Goal: Entertainment & Leisure: Browse casually

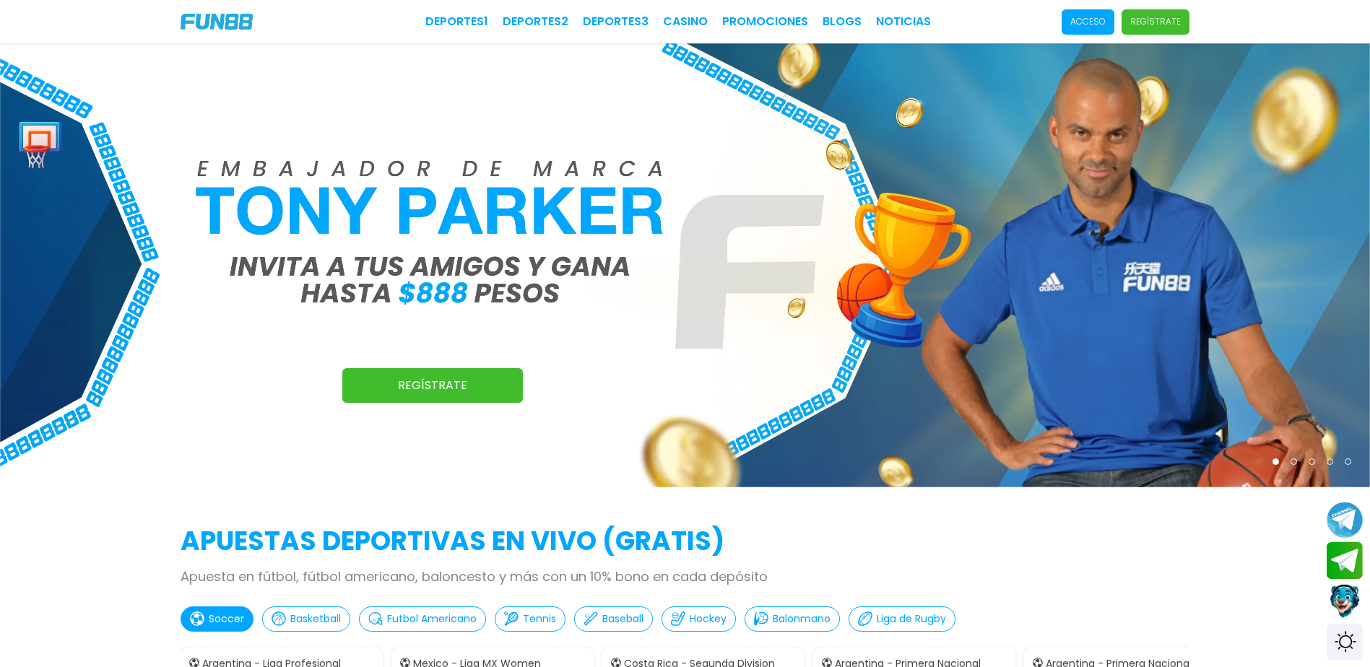
click at [1077, 22] on span "Acceso" at bounding box center [1088, 21] width 53 height 25
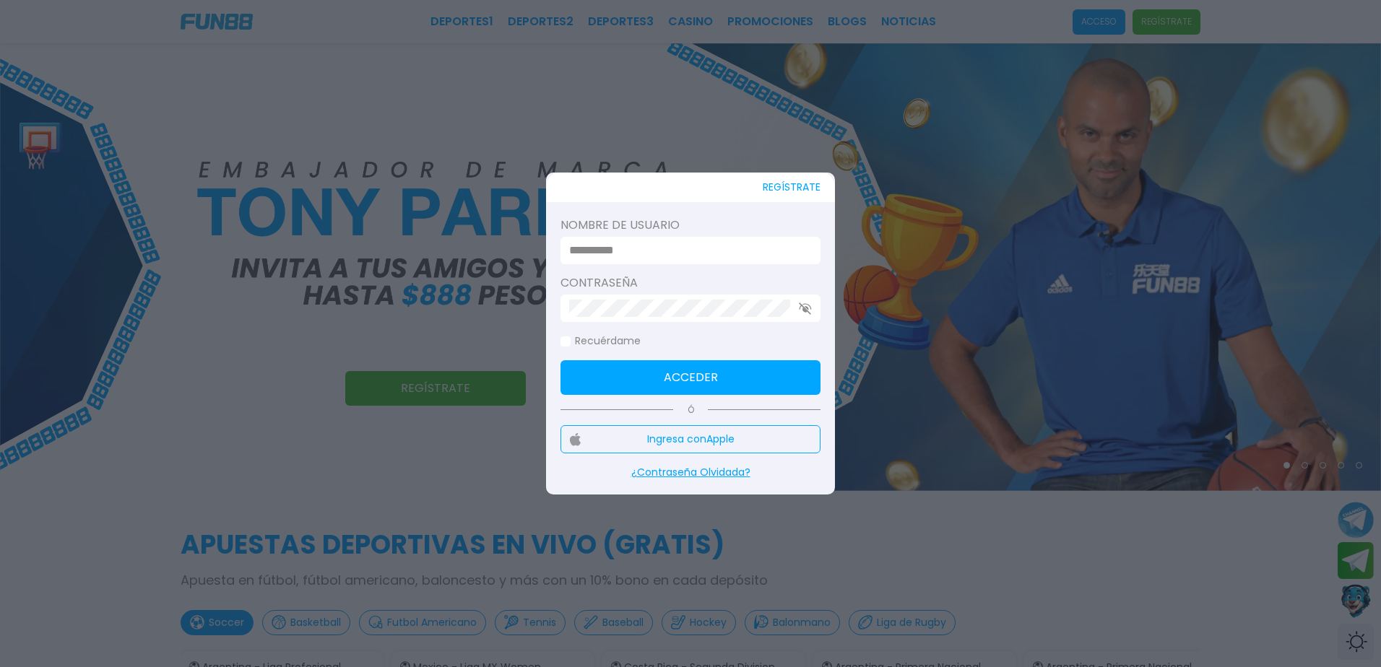
type input "**********"
click at [725, 258] on input "**********" at bounding box center [686, 250] width 234 height 17
click at [727, 371] on button "Acceder" at bounding box center [690, 377] width 260 height 35
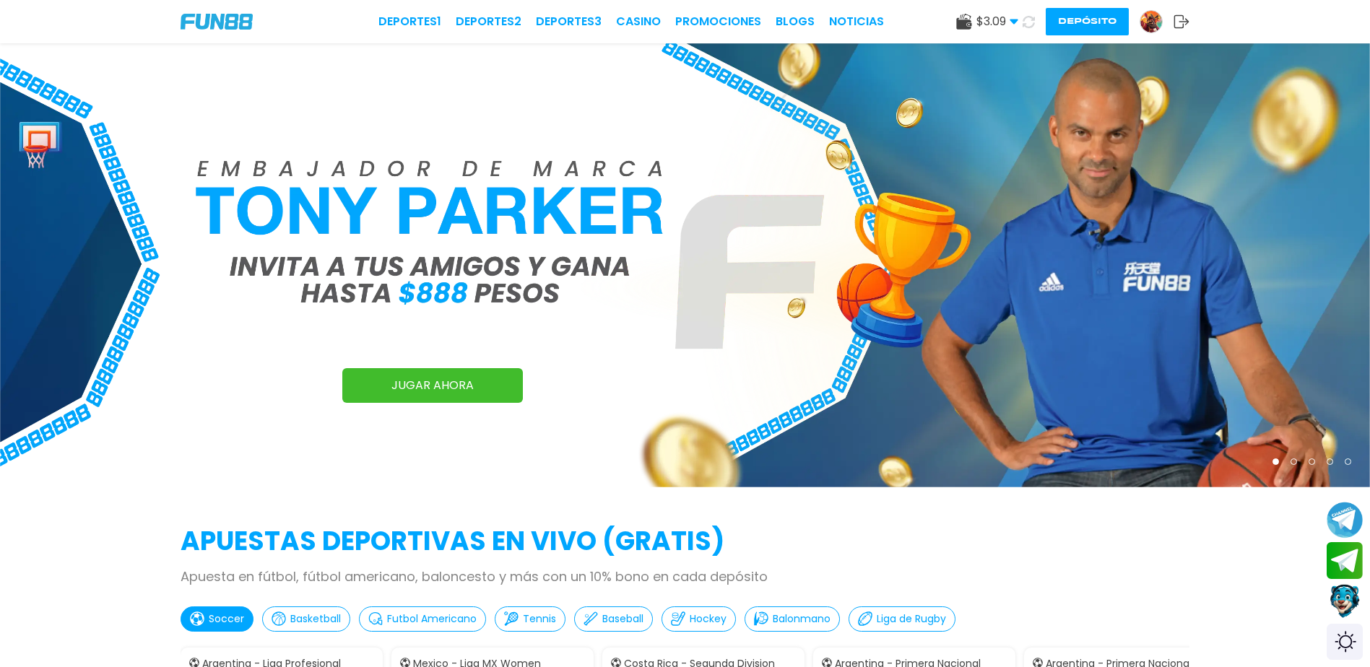
click at [1013, 20] on use at bounding box center [1014, 22] width 8 height 5
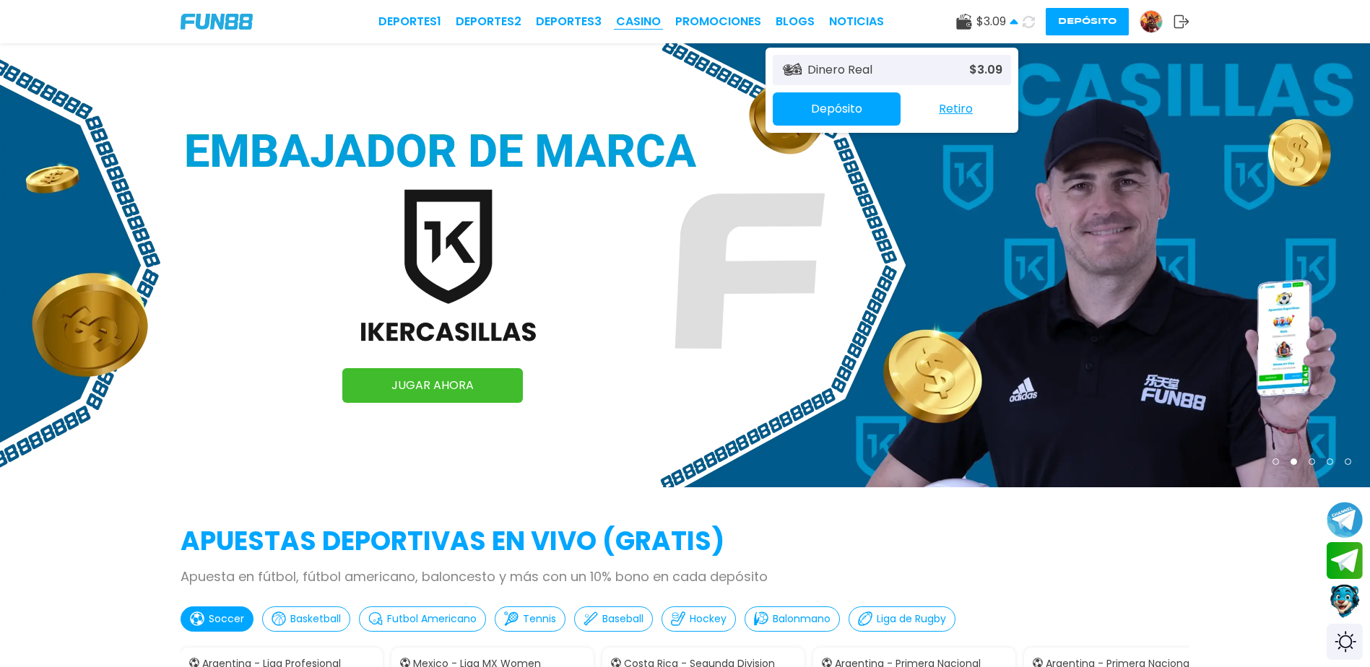
click at [641, 19] on link "CASINO" at bounding box center [638, 21] width 45 height 17
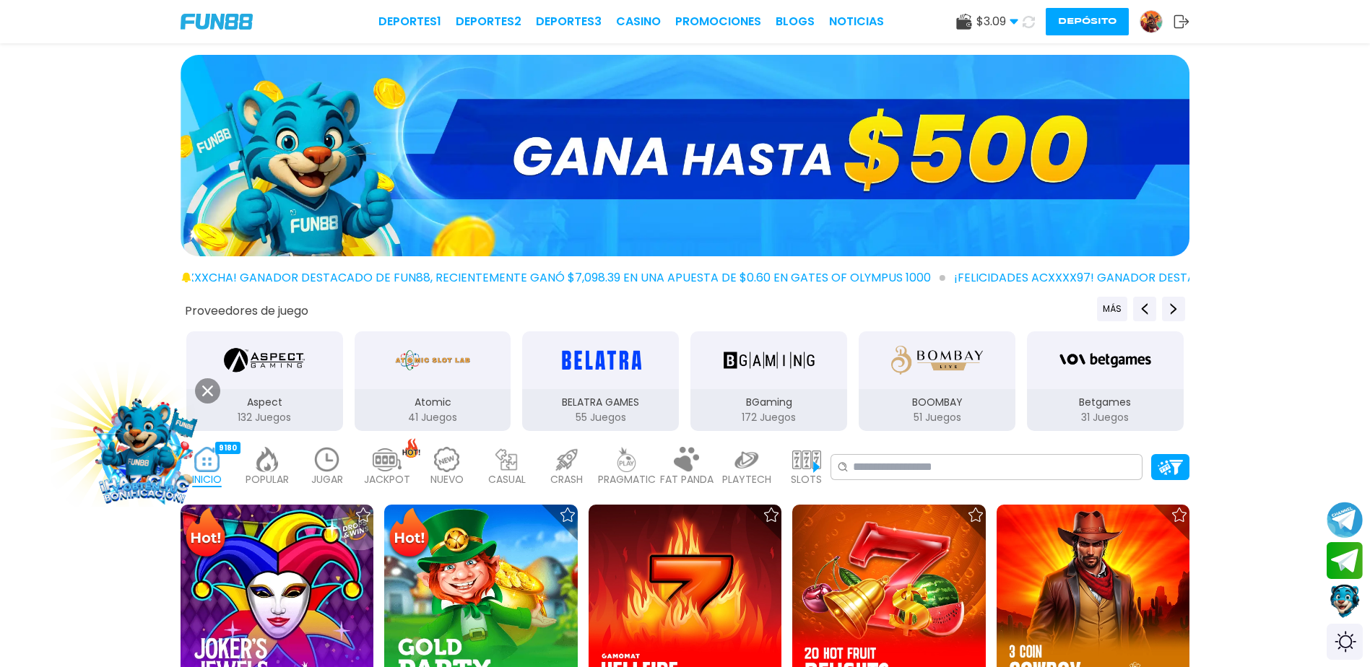
click at [1152, 18] on img at bounding box center [1151, 22] width 22 height 22
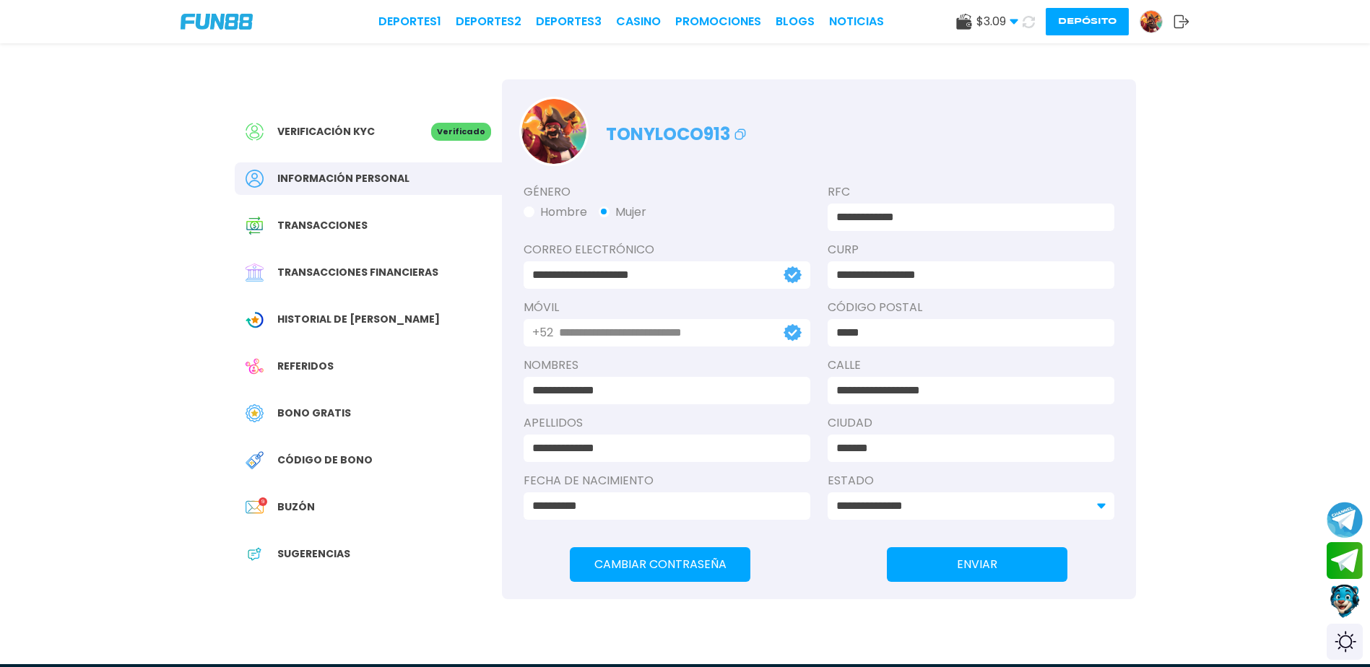
drag, startPoint x: 274, startPoint y: 490, endPoint x: 276, endPoint y: 502, distance: 11.8
click at [274, 498] on div "Verificación KYC Verificado Información personal Transacciones Transacciones fi…" at bounding box center [368, 350] width 267 height 542
click at [276, 499] on div at bounding box center [262, 507] width 32 height 18
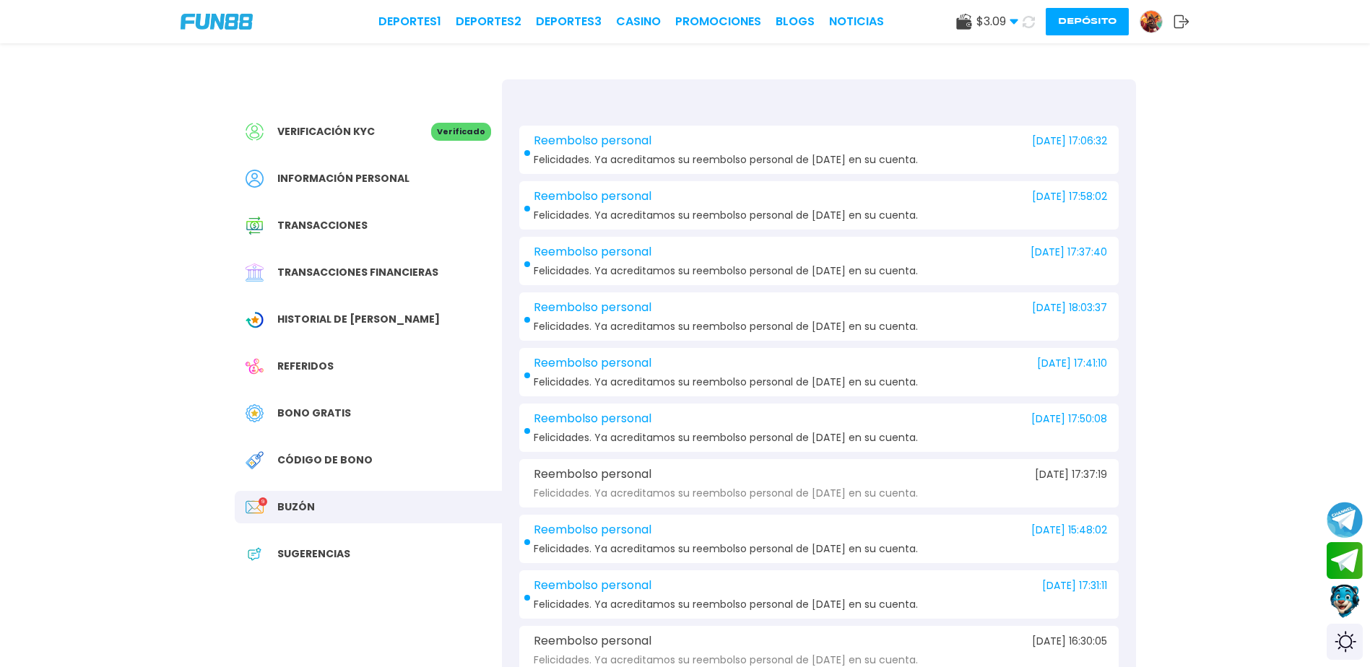
click at [220, 23] on img at bounding box center [217, 22] width 72 height 16
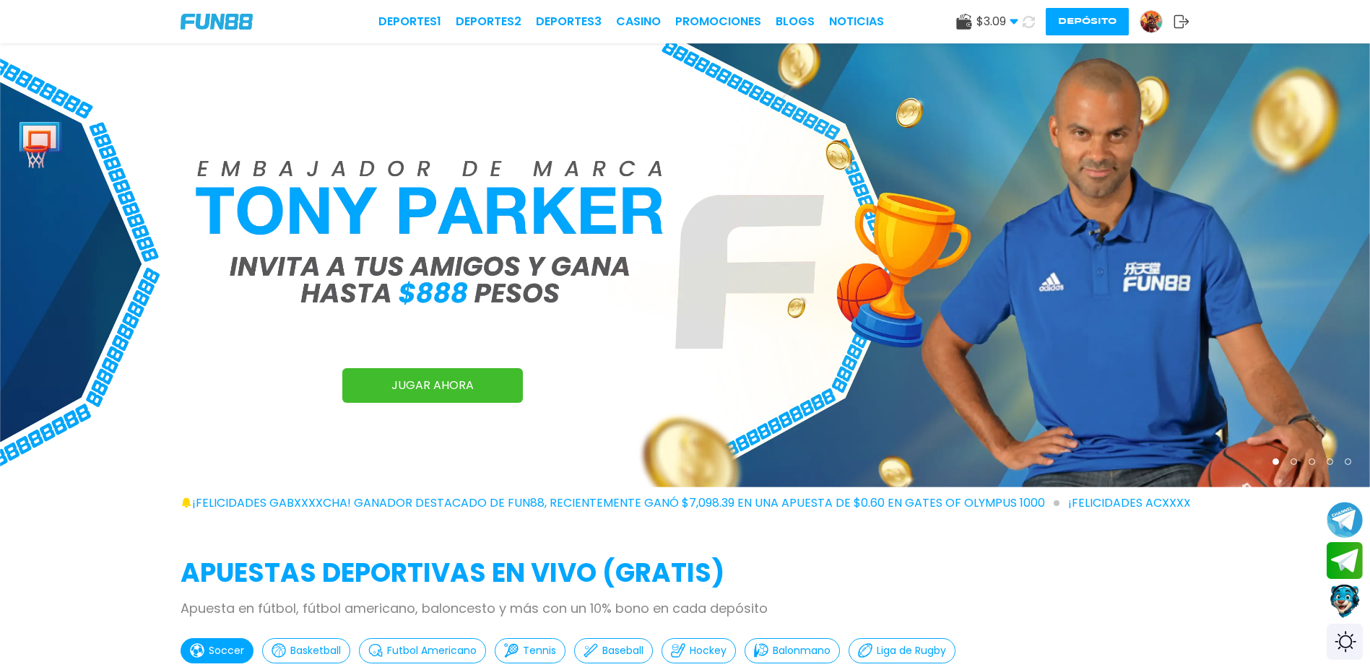
click at [215, 27] on img at bounding box center [217, 22] width 72 height 16
click at [639, 21] on link "CASINO" at bounding box center [638, 21] width 45 height 17
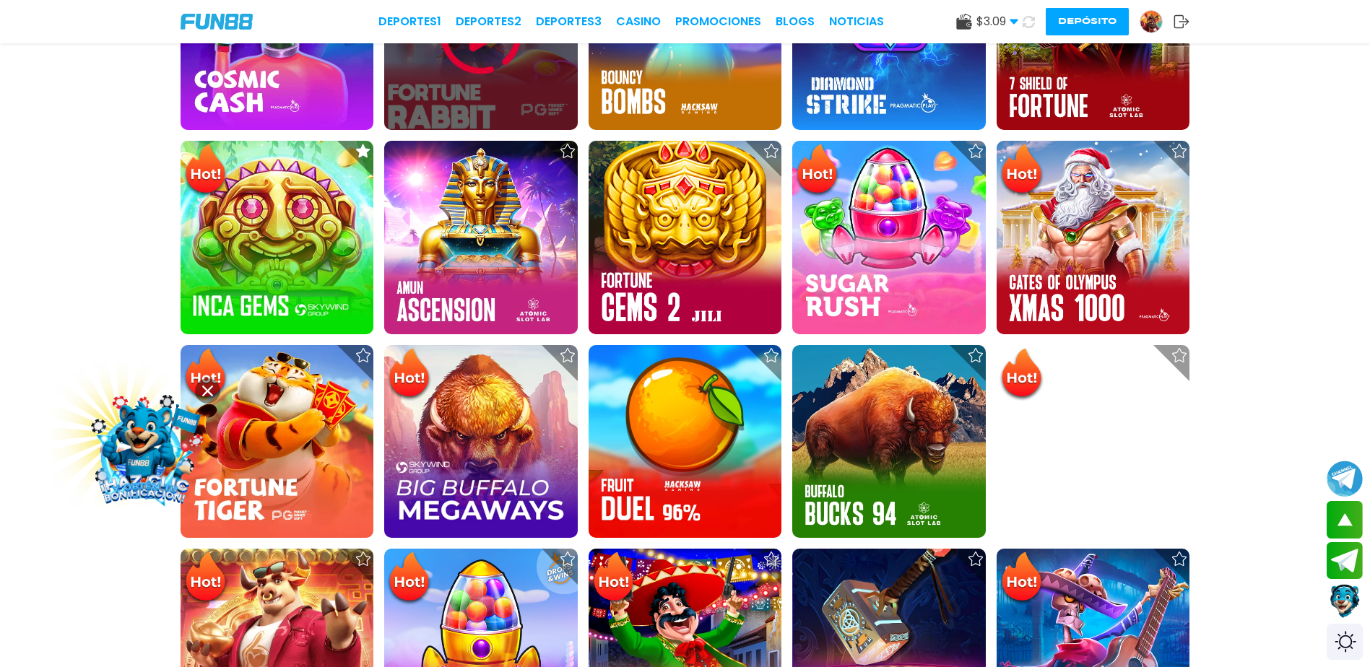
scroll to position [144, 0]
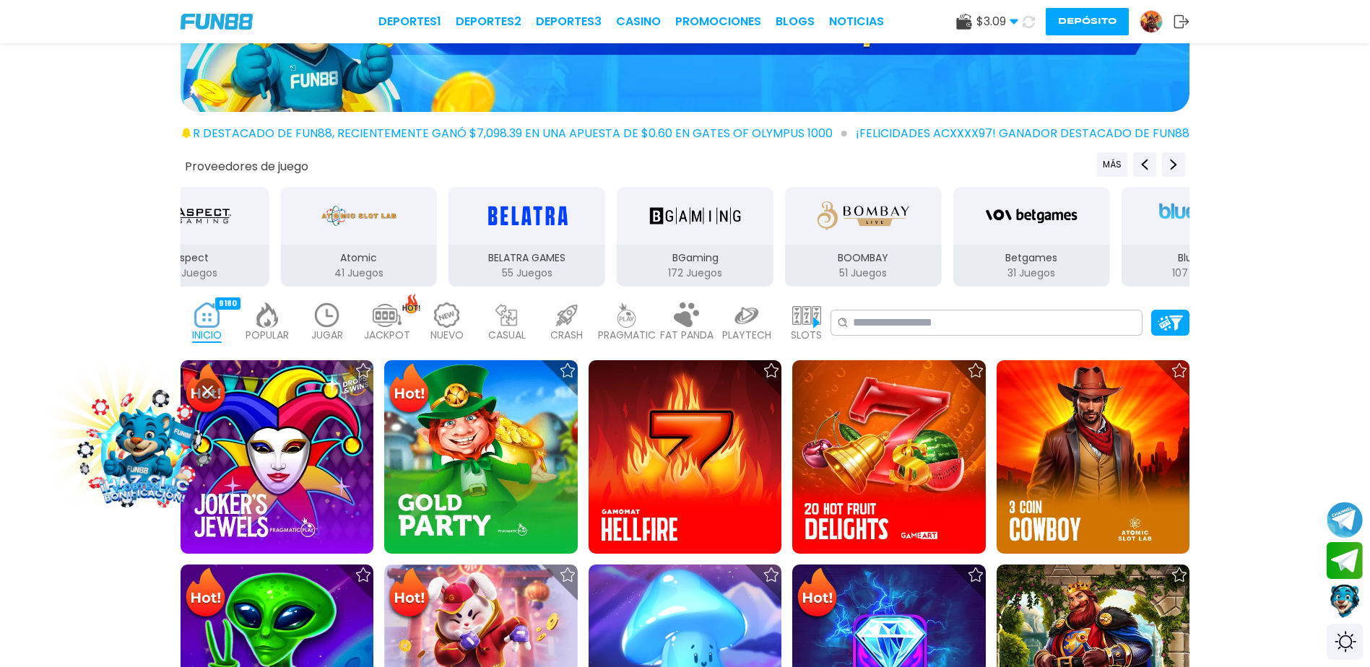
click at [342, 330] on p "JUGAR" at bounding box center [327, 335] width 32 height 15
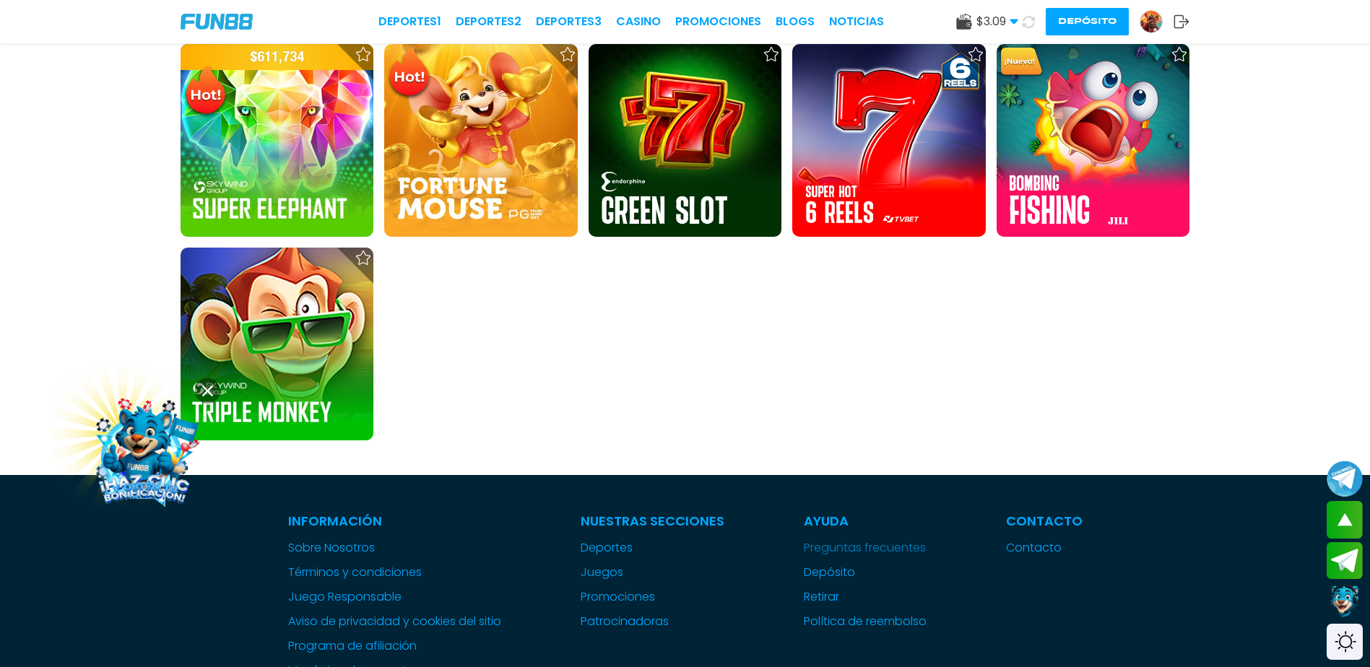
scroll to position [1204, 0]
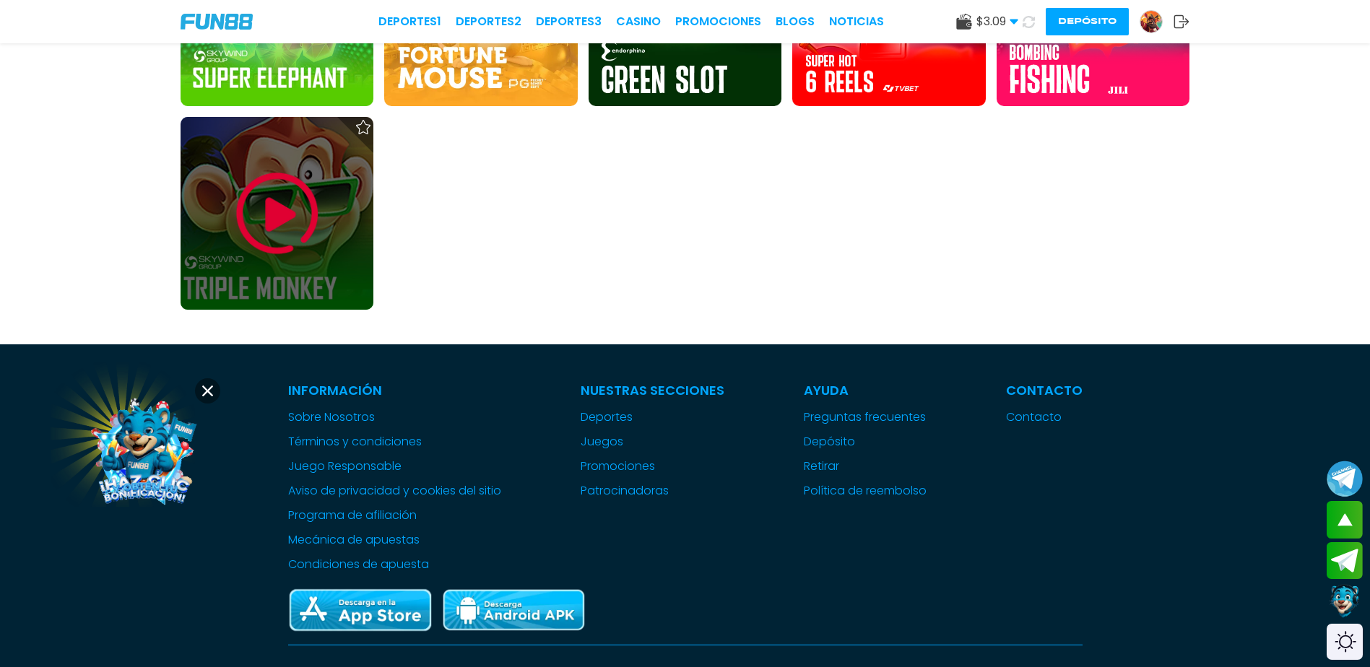
click at [254, 206] on img at bounding box center [277, 213] width 87 height 87
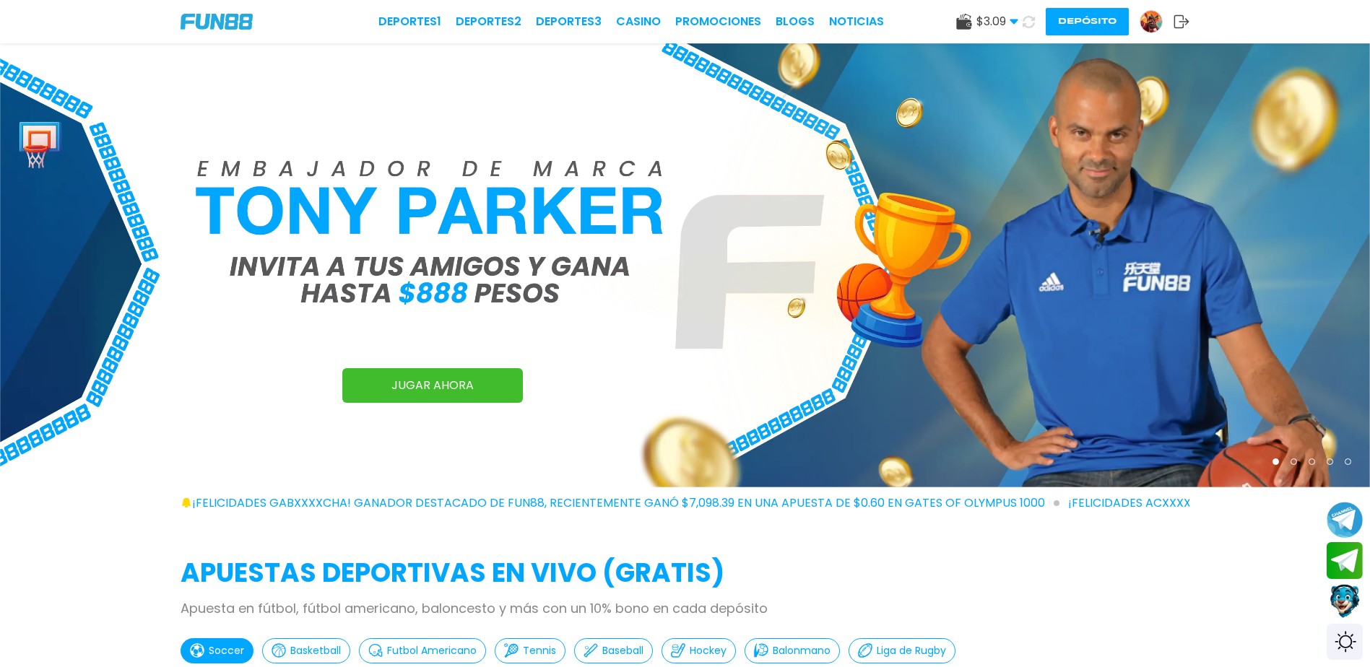
click at [1082, 25] on button "Depósito" at bounding box center [1087, 21] width 83 height 27
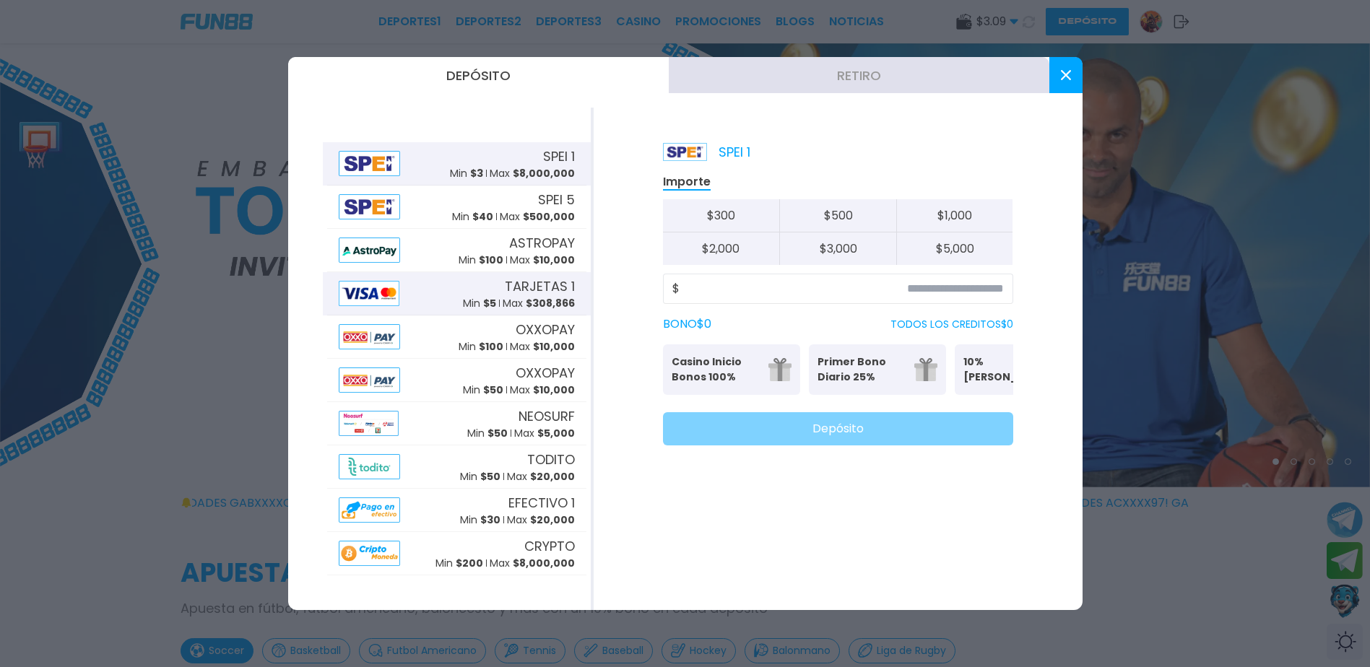
click at [416, 295] on div "TARJETAS 1 Min $ 5 Max $ 308,866" at bounding box center [456, 293] width 259 height 43
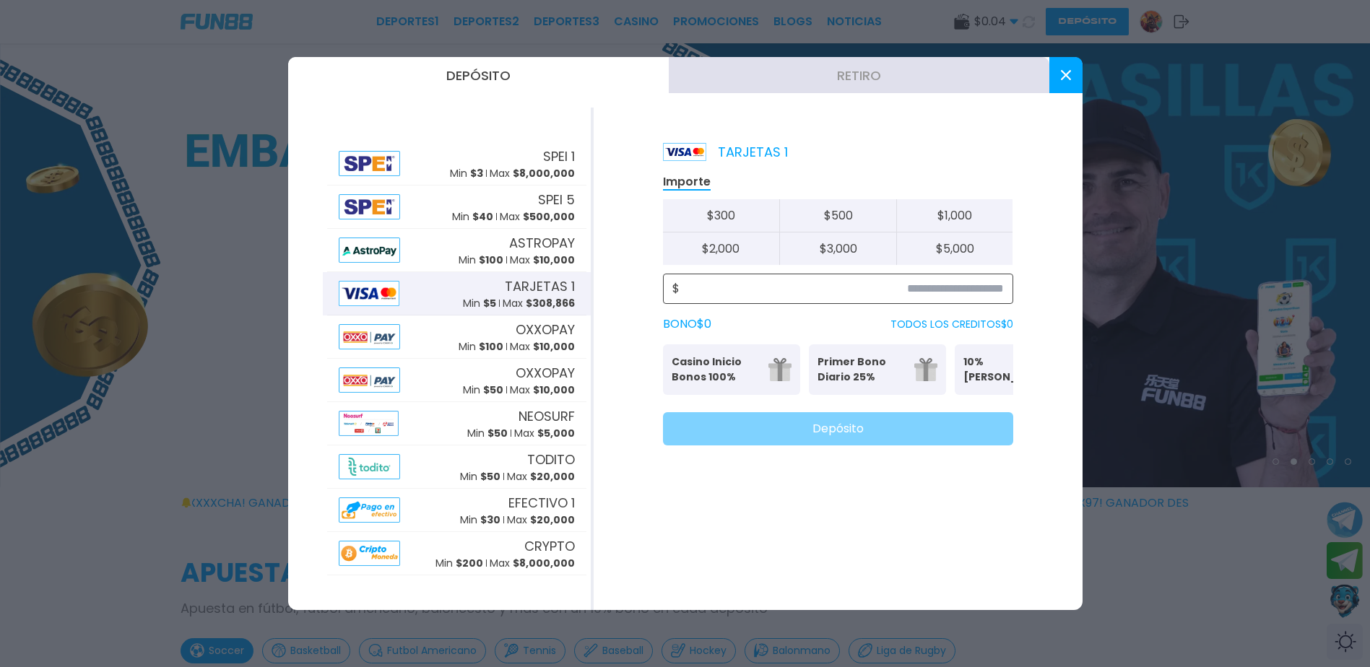
click at [979, 295] on input at bounding box center [842, 288] width 324 height 17
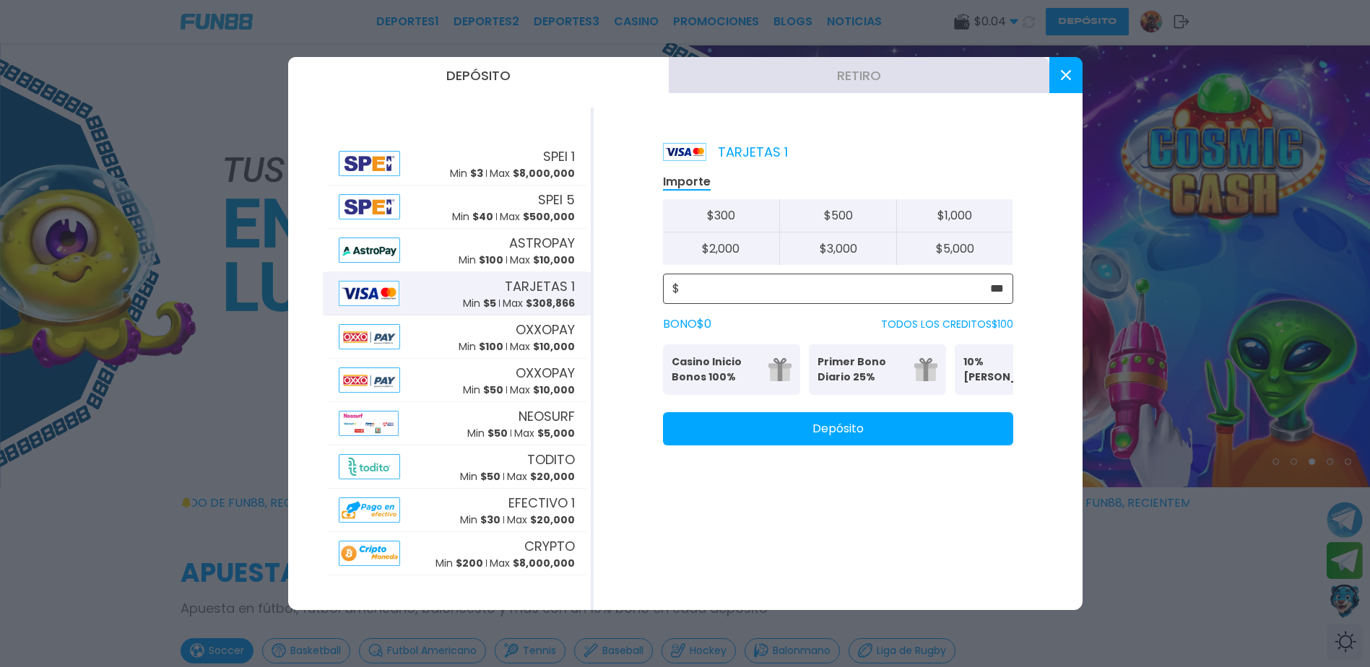
type input "***"
click at [800, 443] on button "Depósito" at bounding box center [838, 428] width 350 height 33
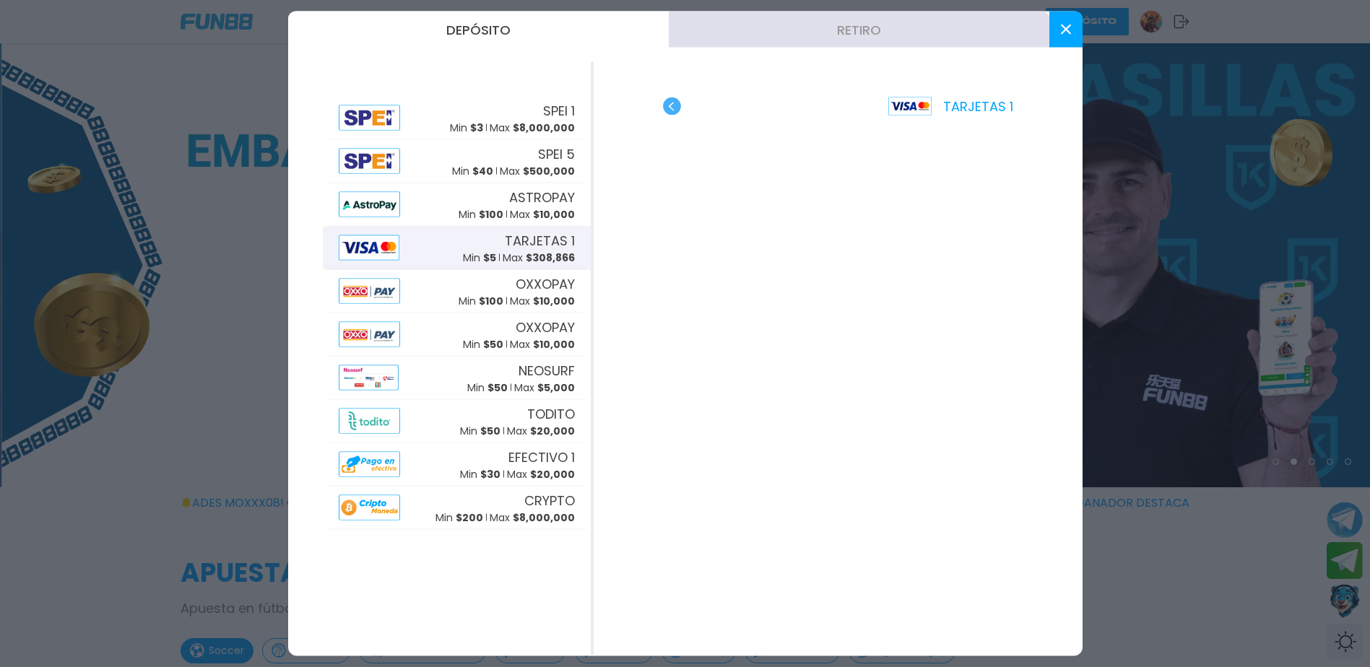
click at [1058, 34] on button at bounding box center [1065, 30] width 33 height 36
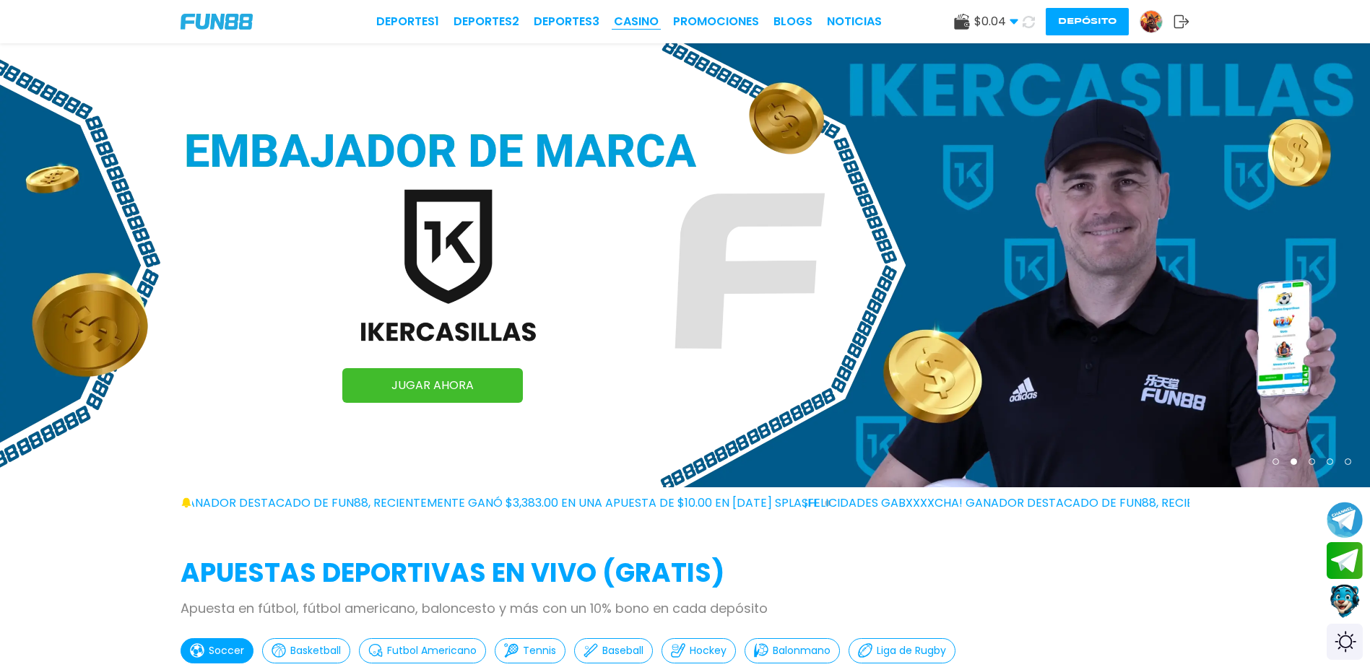
click at [637, 27] on link "CASINO" at bounding box center [636, 21] width 45 height 17
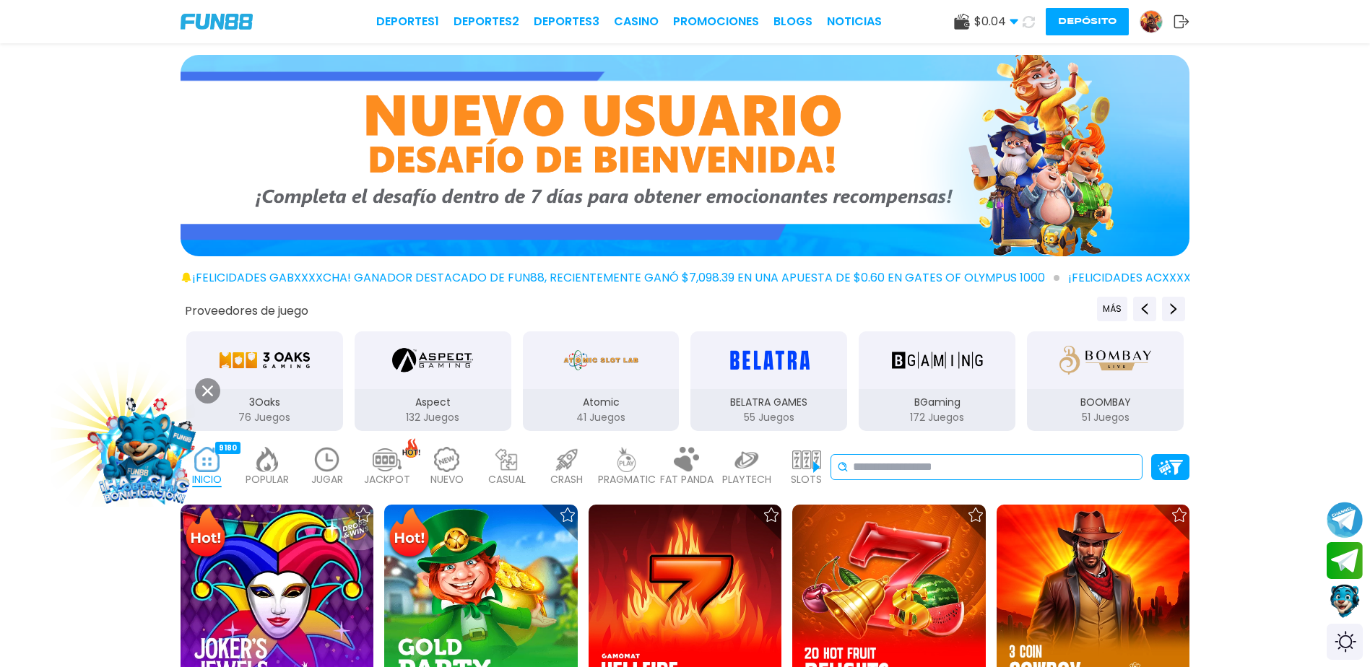
click at [924, 466] on input at bounding box center [994, 467] width 283 height 17
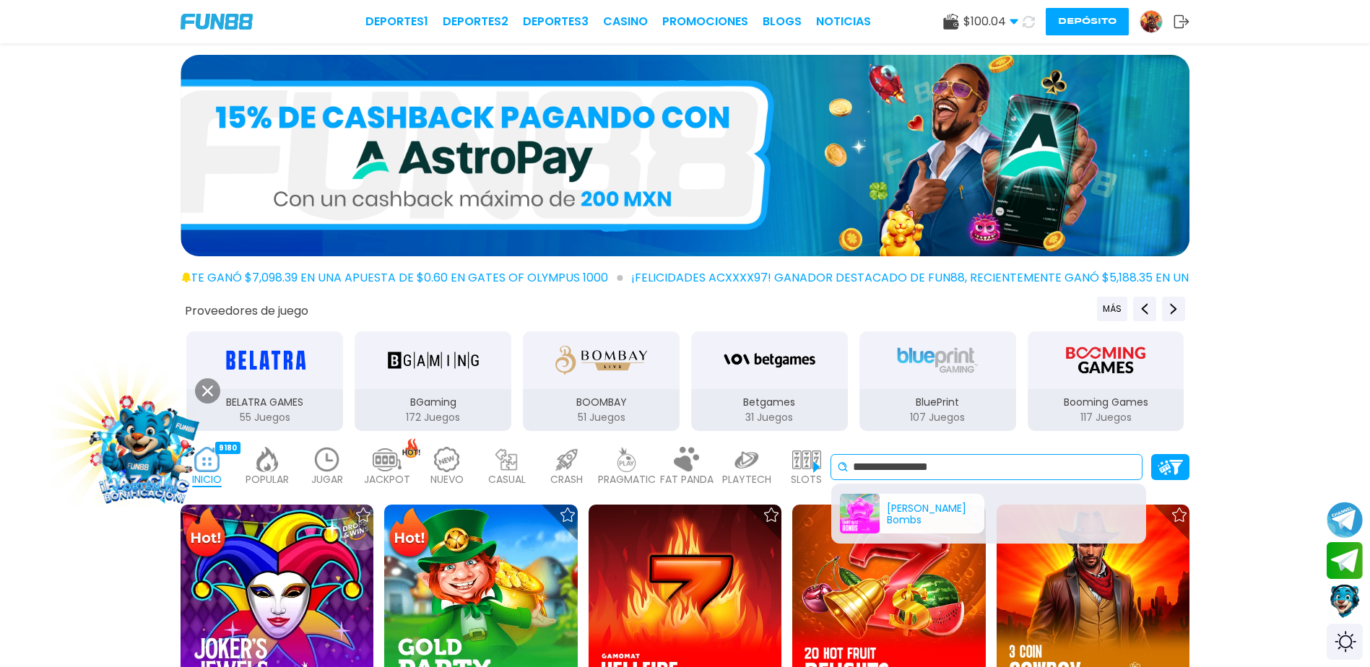
type input "**********"
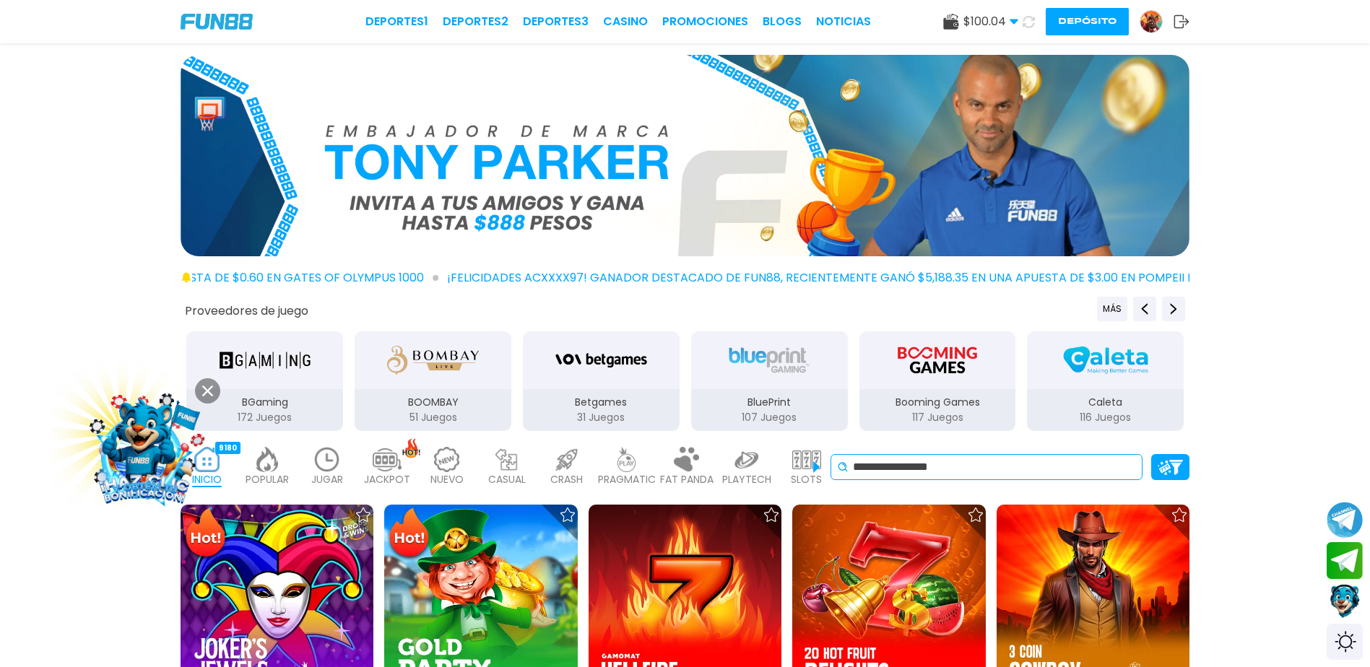
click at [934, 467] on input "**********" at bounding box center [994, 467] width 283 height 17
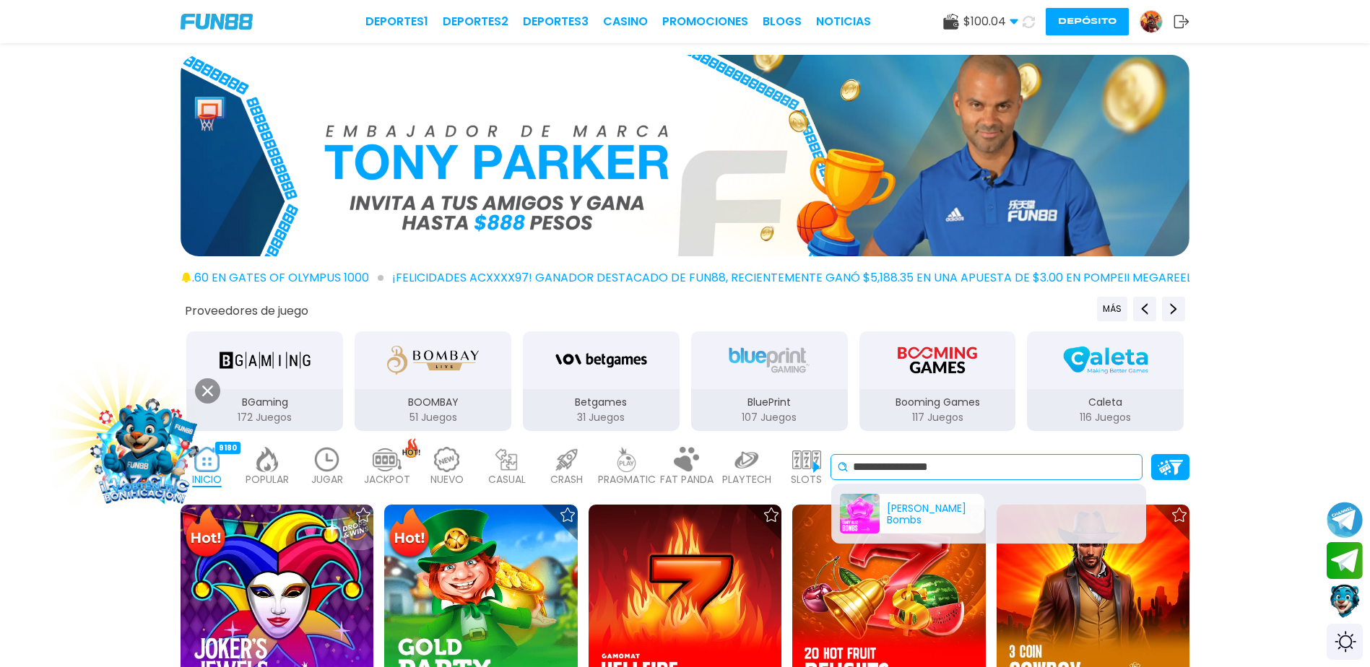
click at [855, 519] on div "Candy Blitz Bombs" at bounding box center [912, 514] width 144 height 40
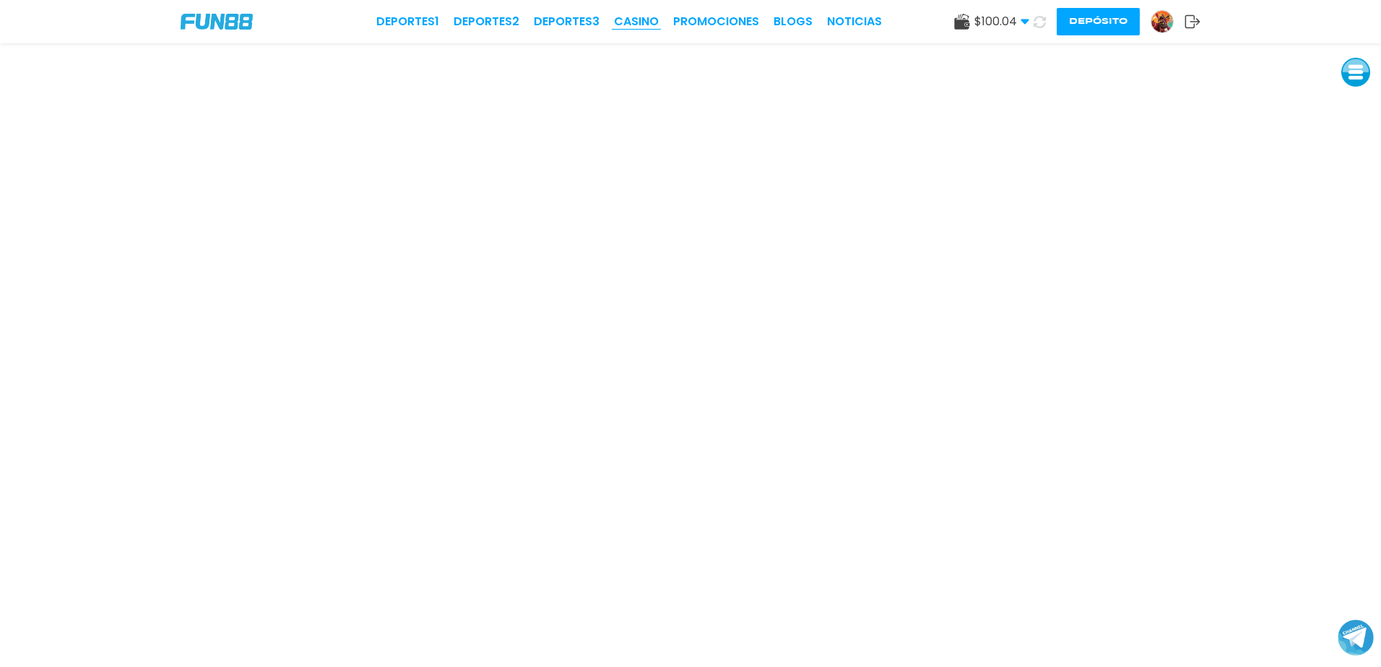
click at [647, 17] on link "CASINO" at bounding box center [636, 21] width 45 height 17
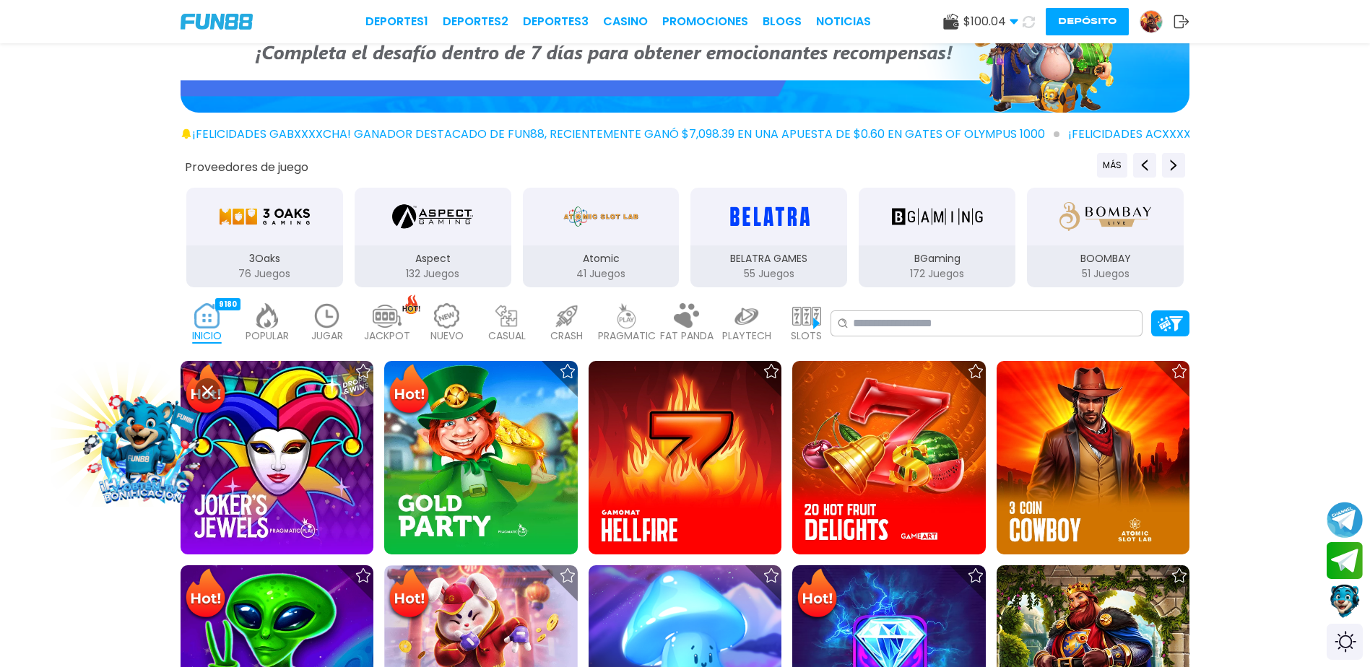
scroll to position [144, 0]
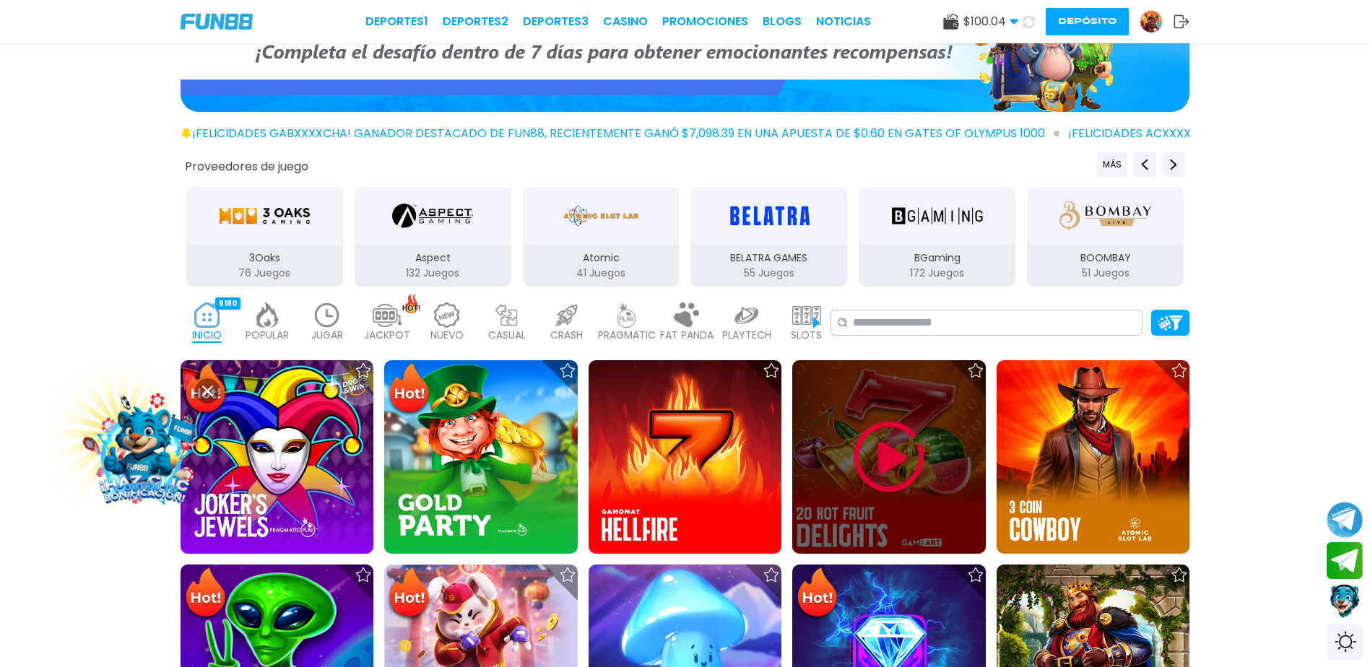
click at [885, 459] on img at bounding box center [889, 457] width 87 height 87
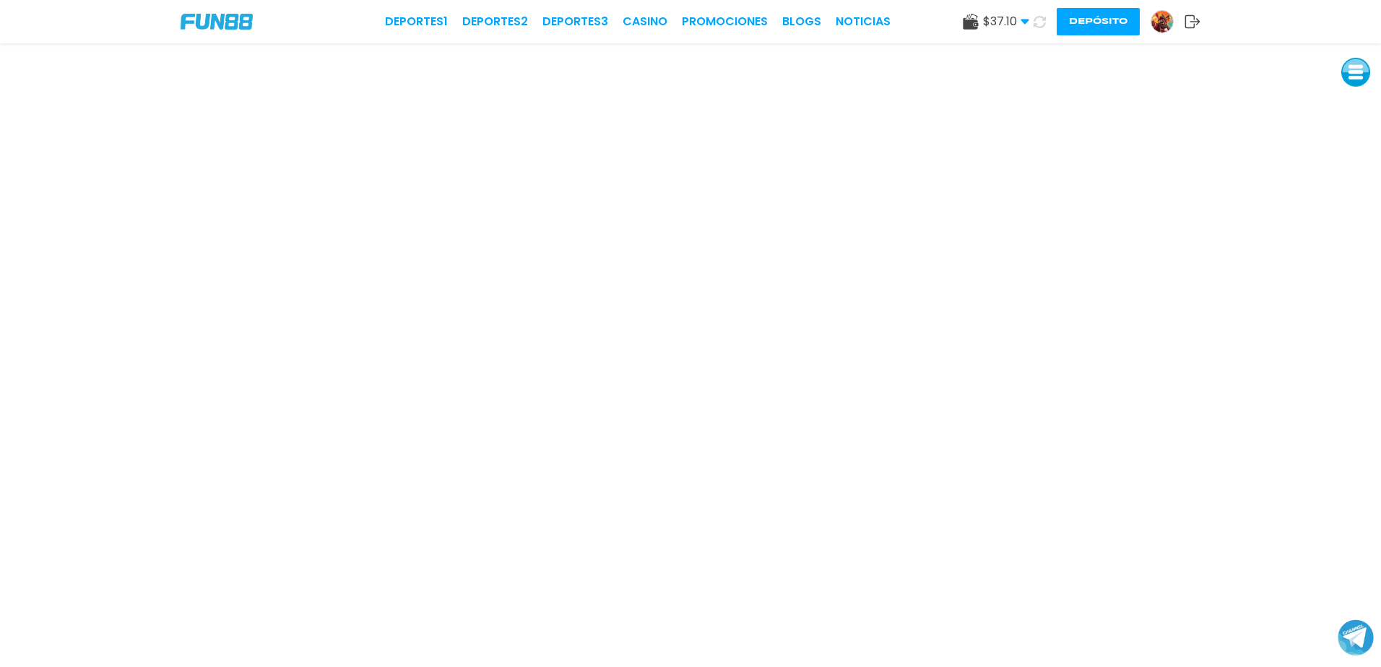
click at [1039, 25] on icon at bounding box center [1040, 22] width 12 height 12
click at [1101, 20] on button "Depósito" at bounding box center [1098, 21] width 83 height 27
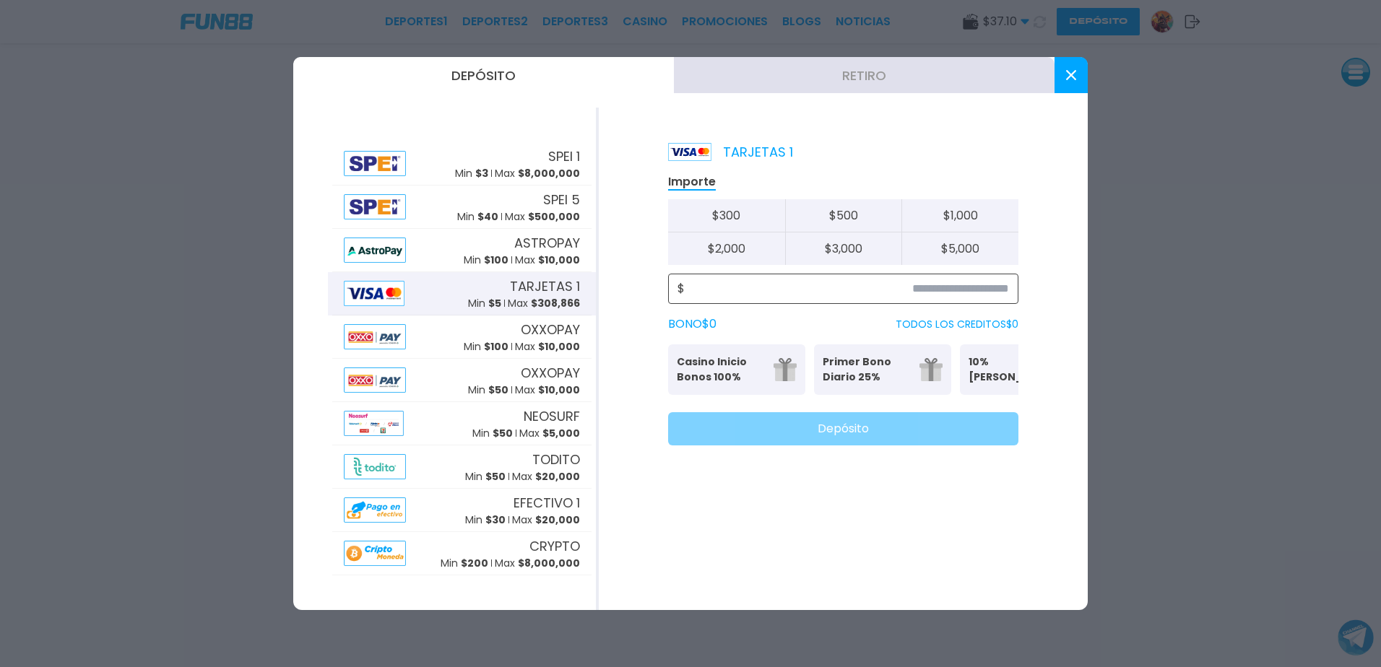
click at [978, 287] on input at bounding box center [847, 288] width 324 height 17
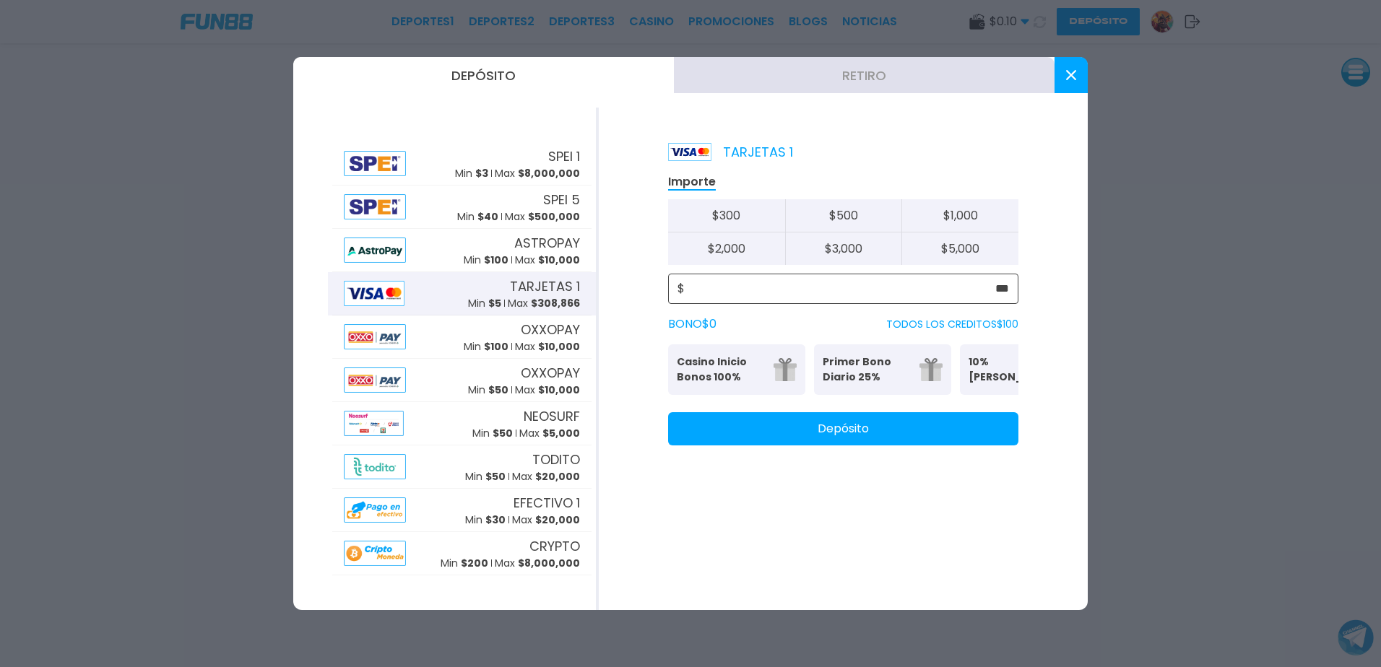
type input "***"
click at [854, 436] on button "Depósito" at bounding box center [843, 428] width 350 height 33
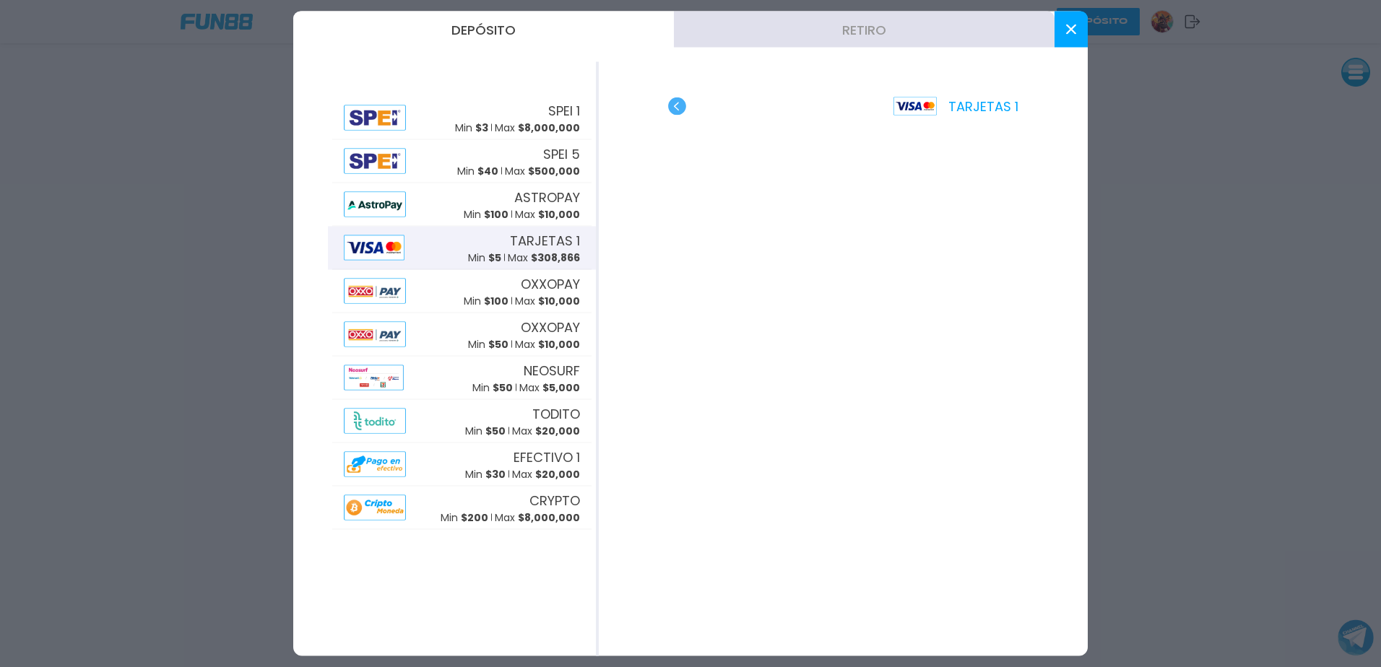
click at [1062, 29] on button at bounding box center [1070, 30] width 33 height 36
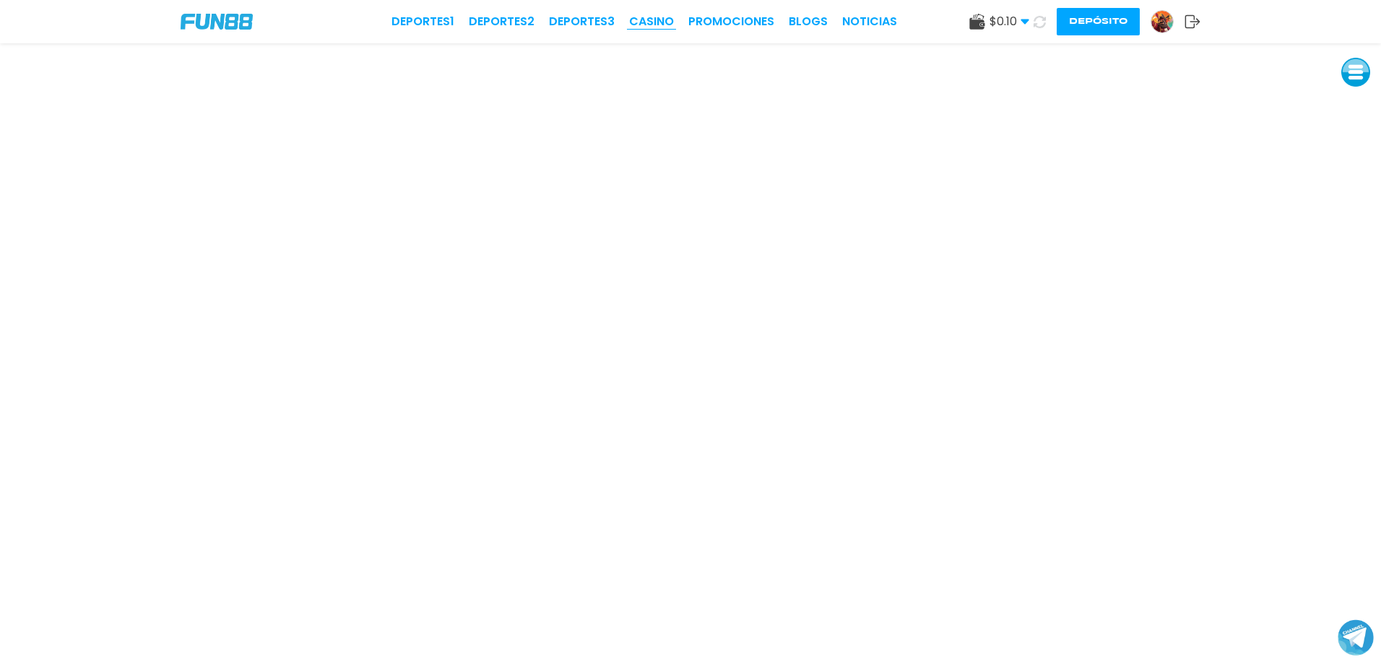
click at [666, 23] on link "CASINO" at bounding box center [651, 21] width 45 height 17
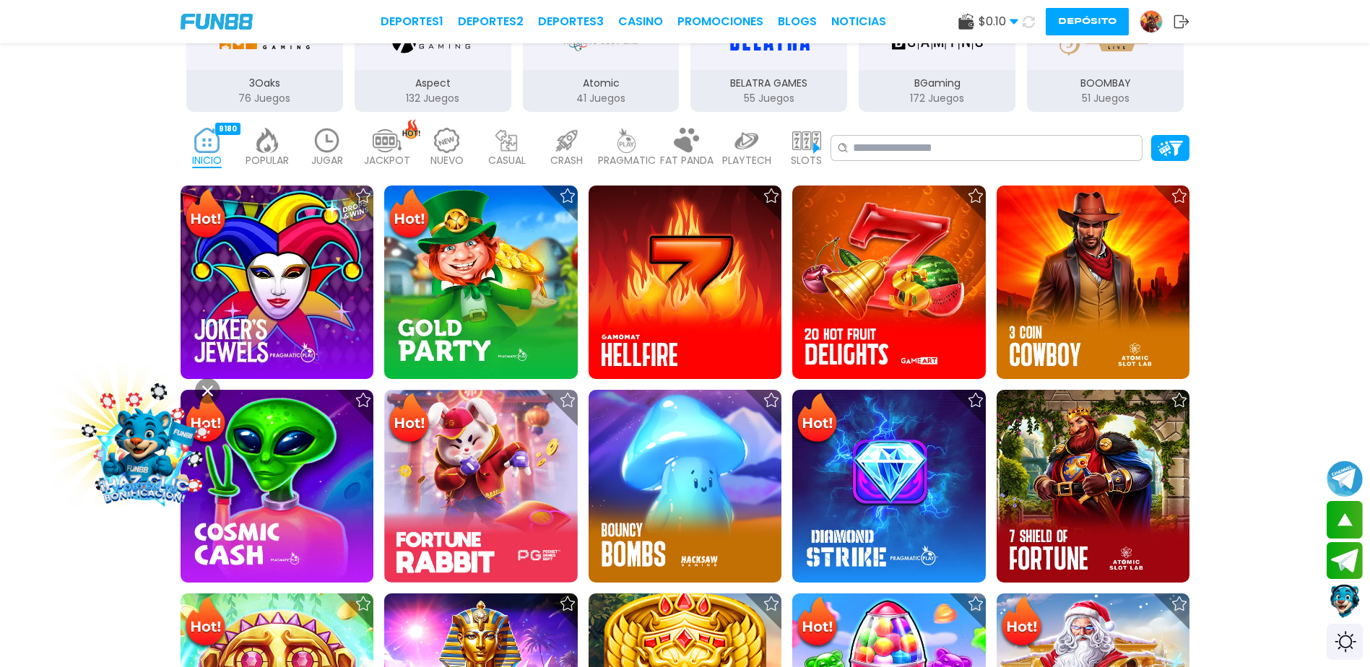
scroll to position [433, 0]
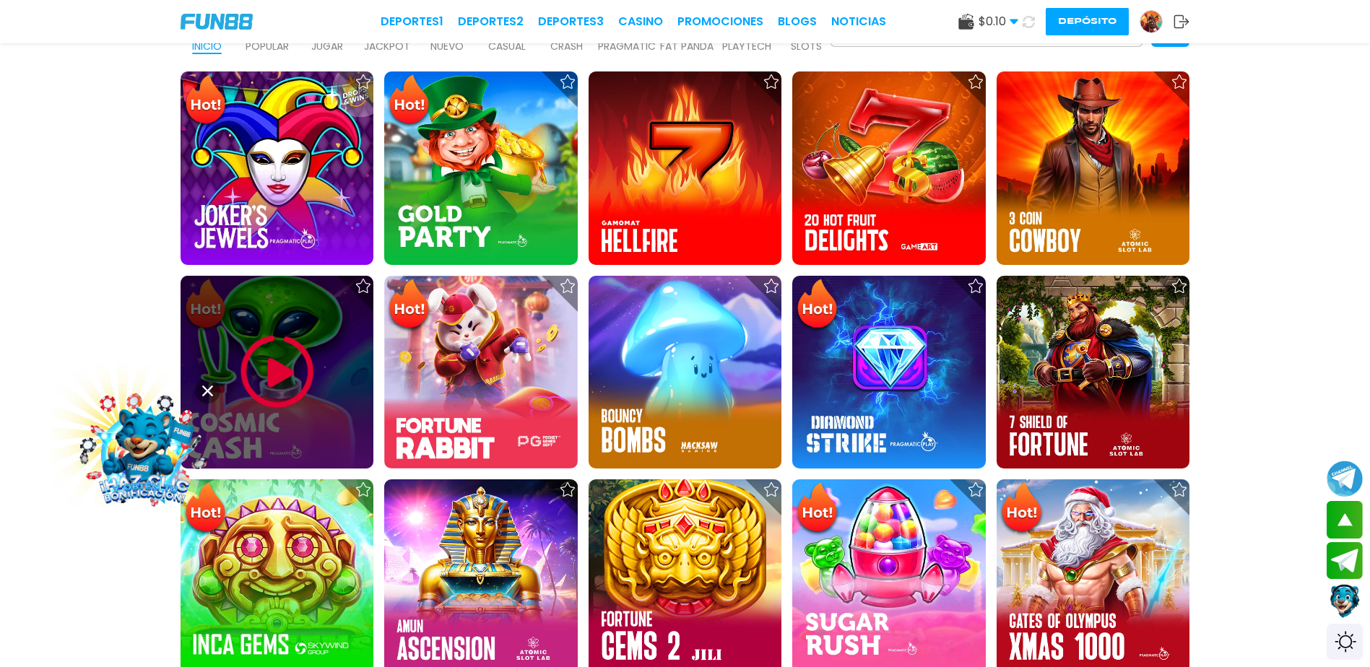
click at [253, 352] on img at bounding box center [277, 372] width 87 height 87
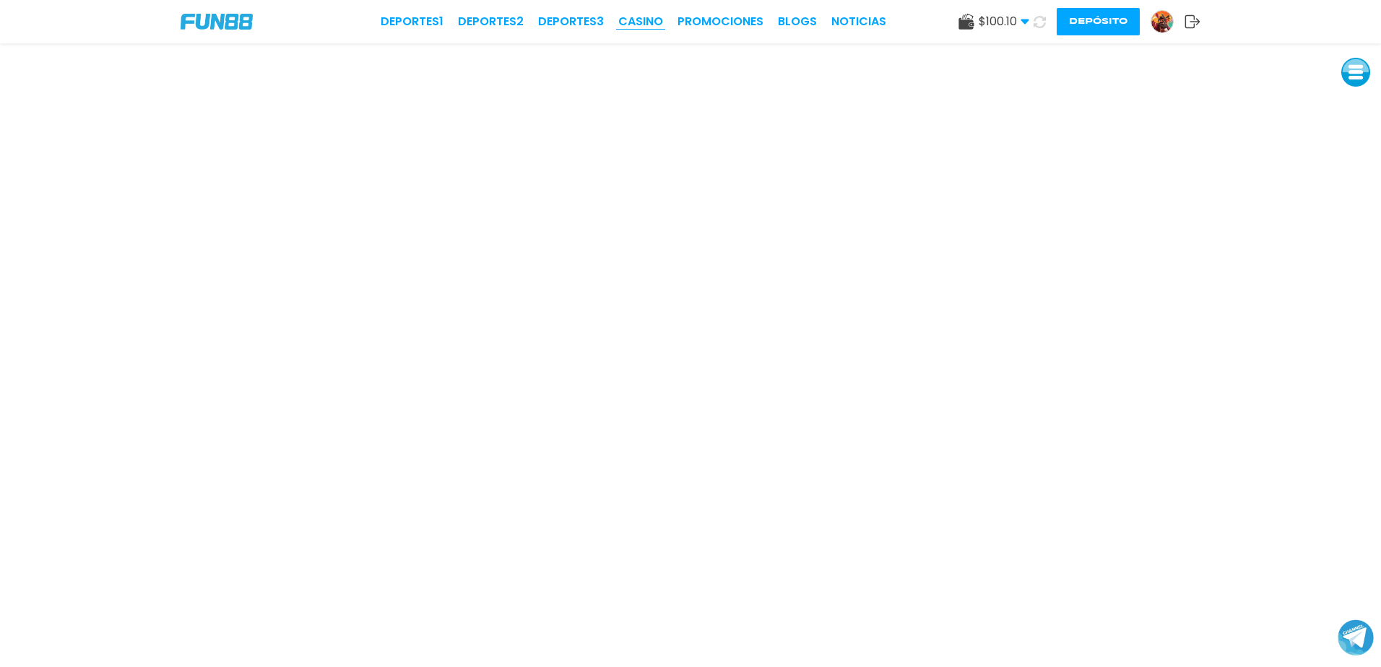
click at [650, 20] on link "CASINO" at bounding box center [640, 21] width 45 height 17
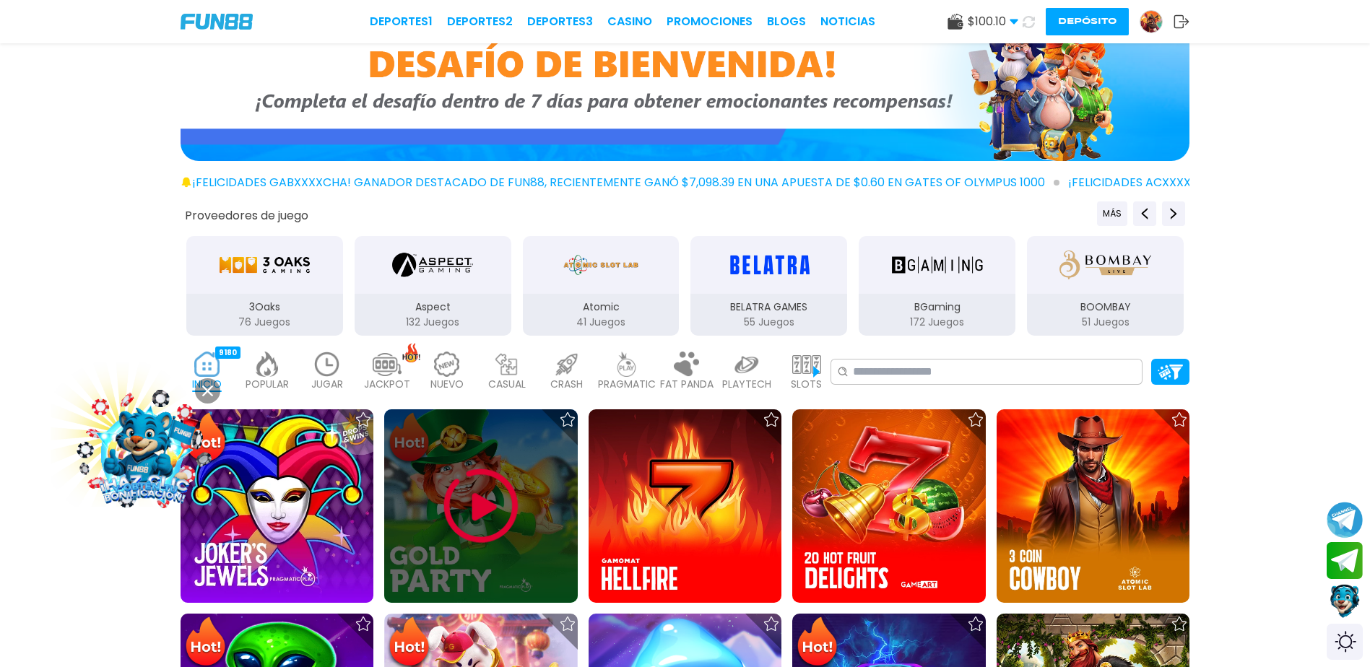
scroll to position [96, 0]
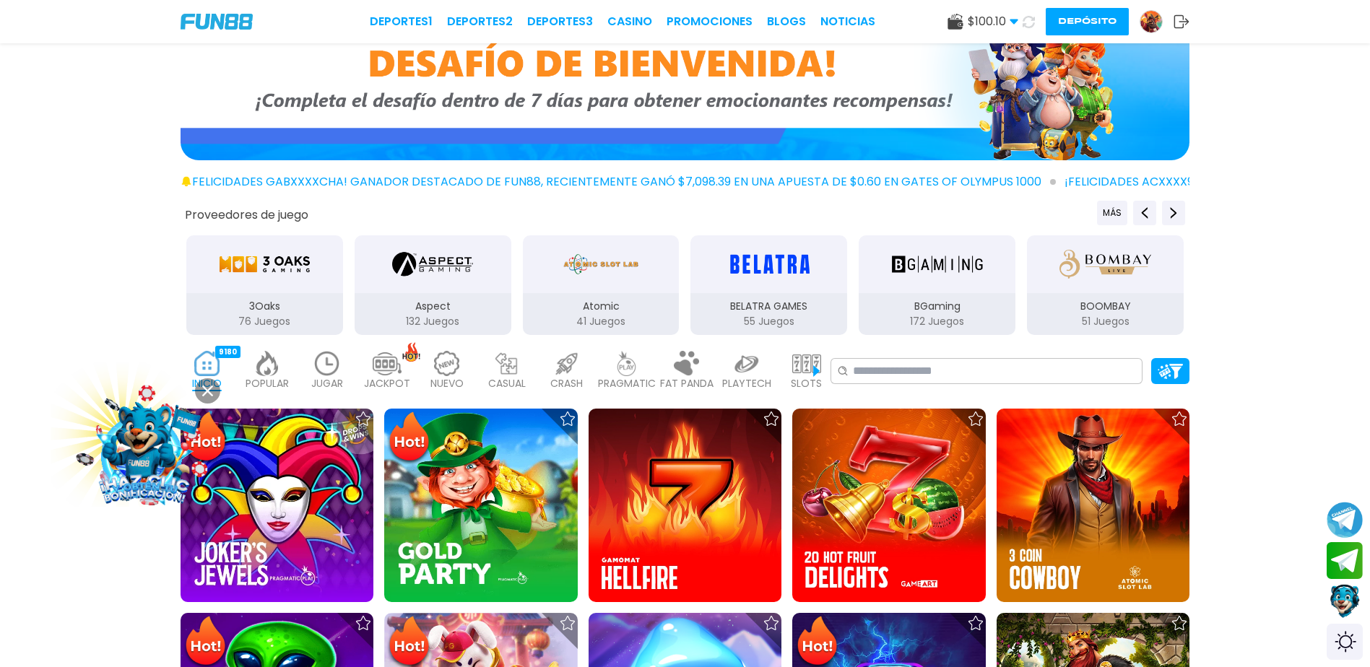
click at [322, 374] on img at bounding box center [327, 363] width 29 height 25
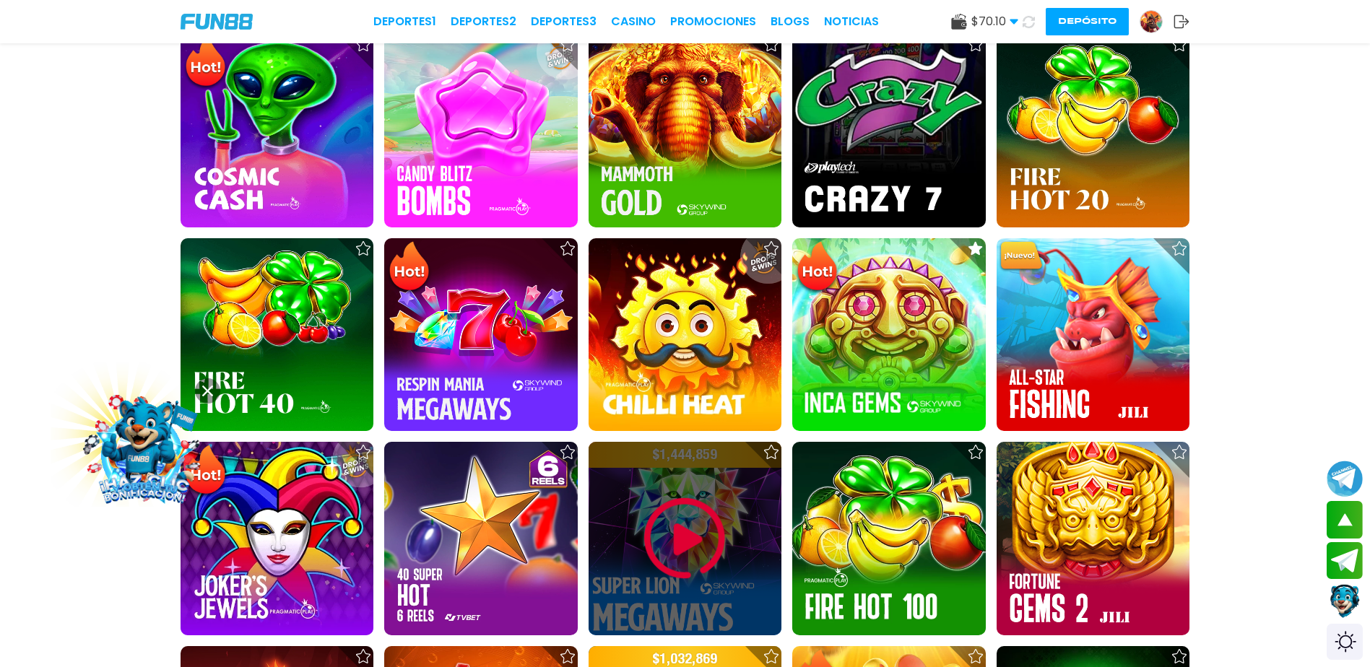
scroll to position [529, 0]
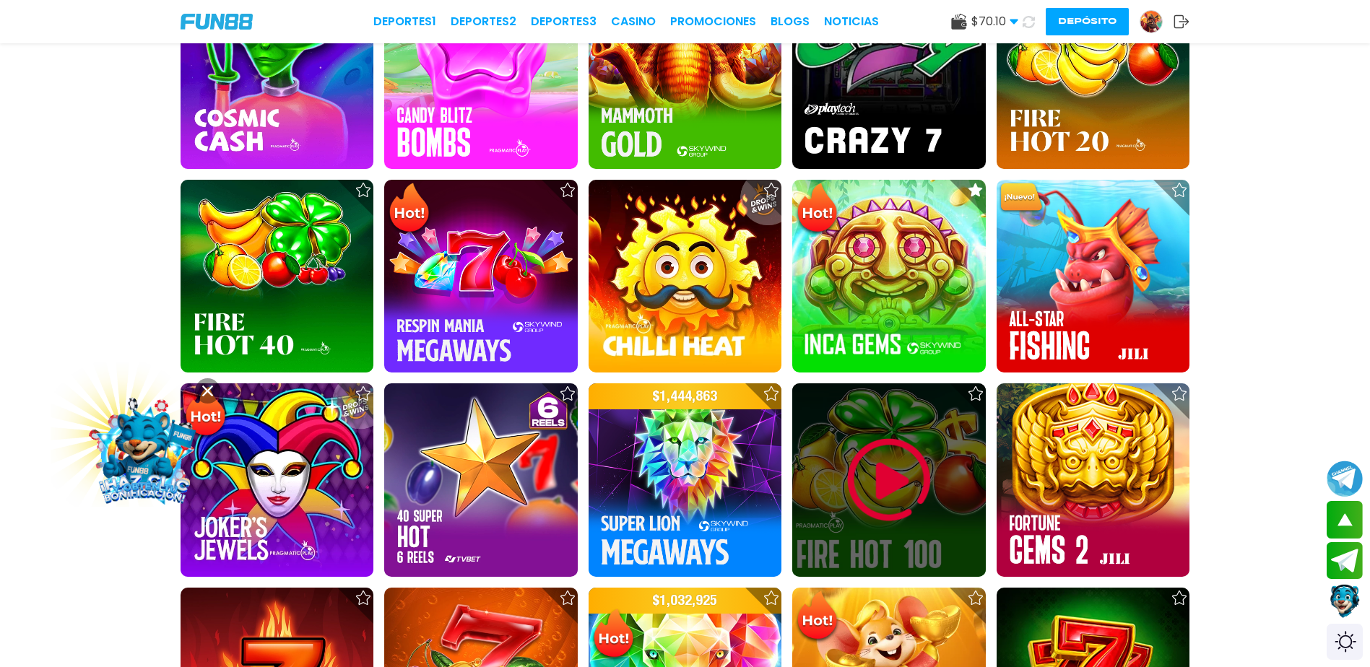
click at [879, 483] on img at bounding box center [889, 480] width 87 height 87
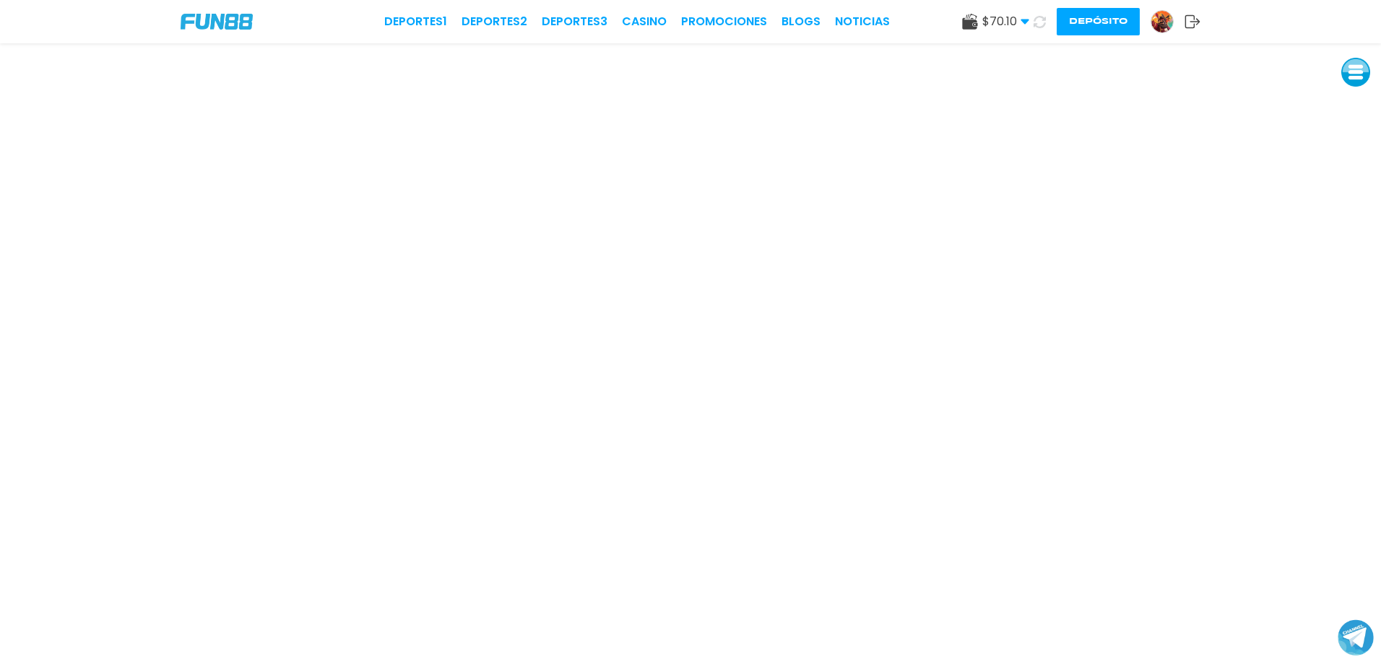
click at [1042, 18] on use at bounding box center [1040, 21] width 12 height 12
click at [1098, 23] on button "Depósito" at bounding box center [1098, 21] width 83 height 27
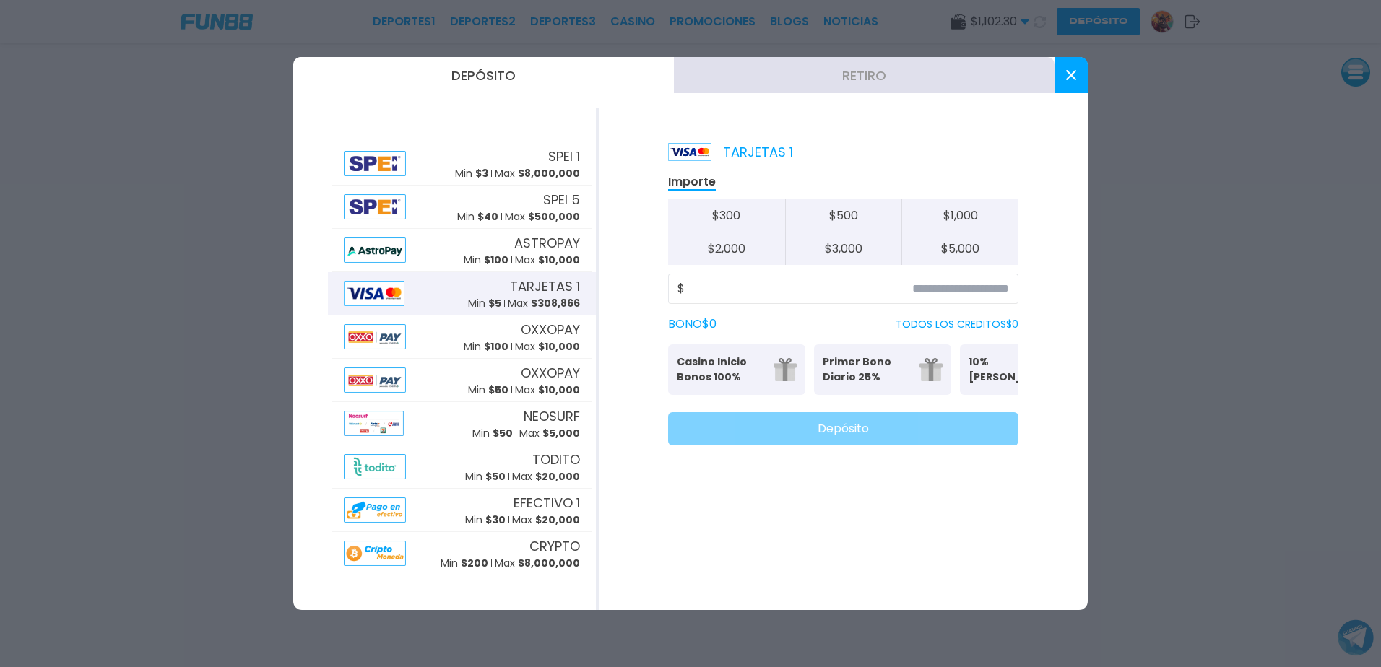
click at [898, 90] on button "Retiro" at bounding box center [864, 75] width 381 height 36
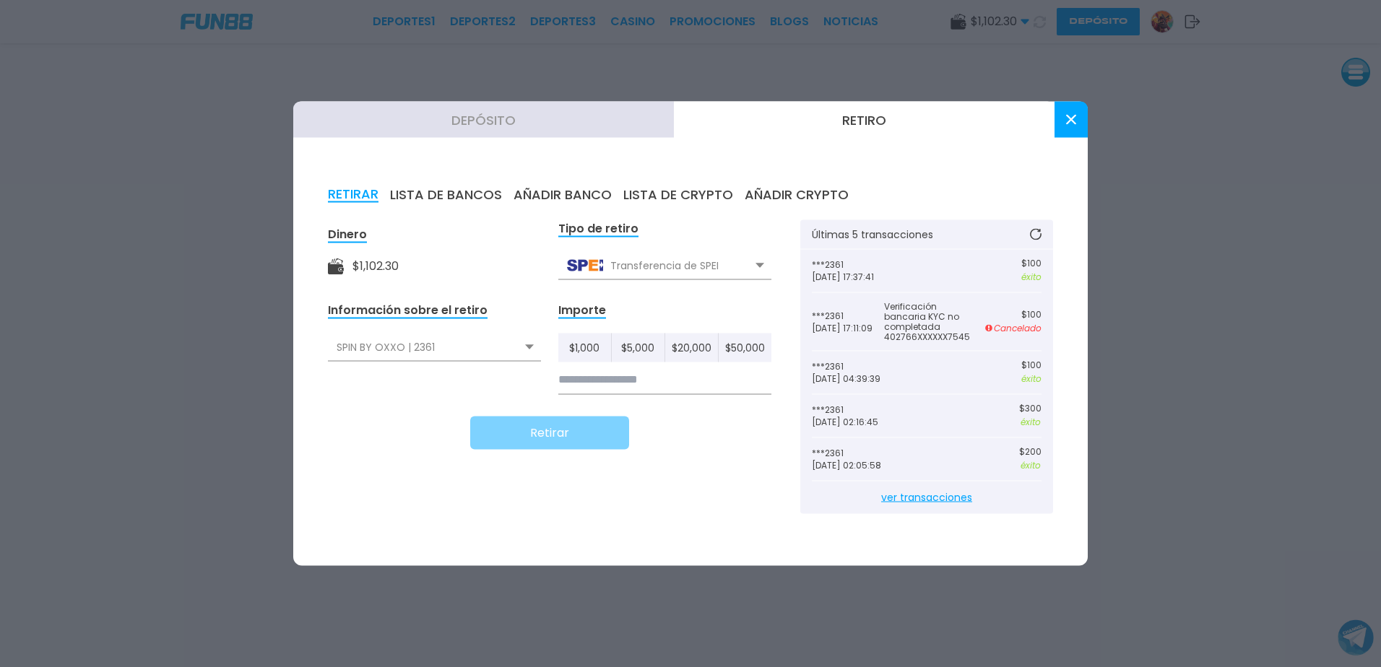
click at [679, 378] on input at bounding box center [664, 380] width 213 height 30
click at [678, 375] on input at bounding box center [664, 380] width 213 height 30
type input "***"
click at [560, 430] on button "Retirar" at bounding box center [549, 433] width 159 height 33
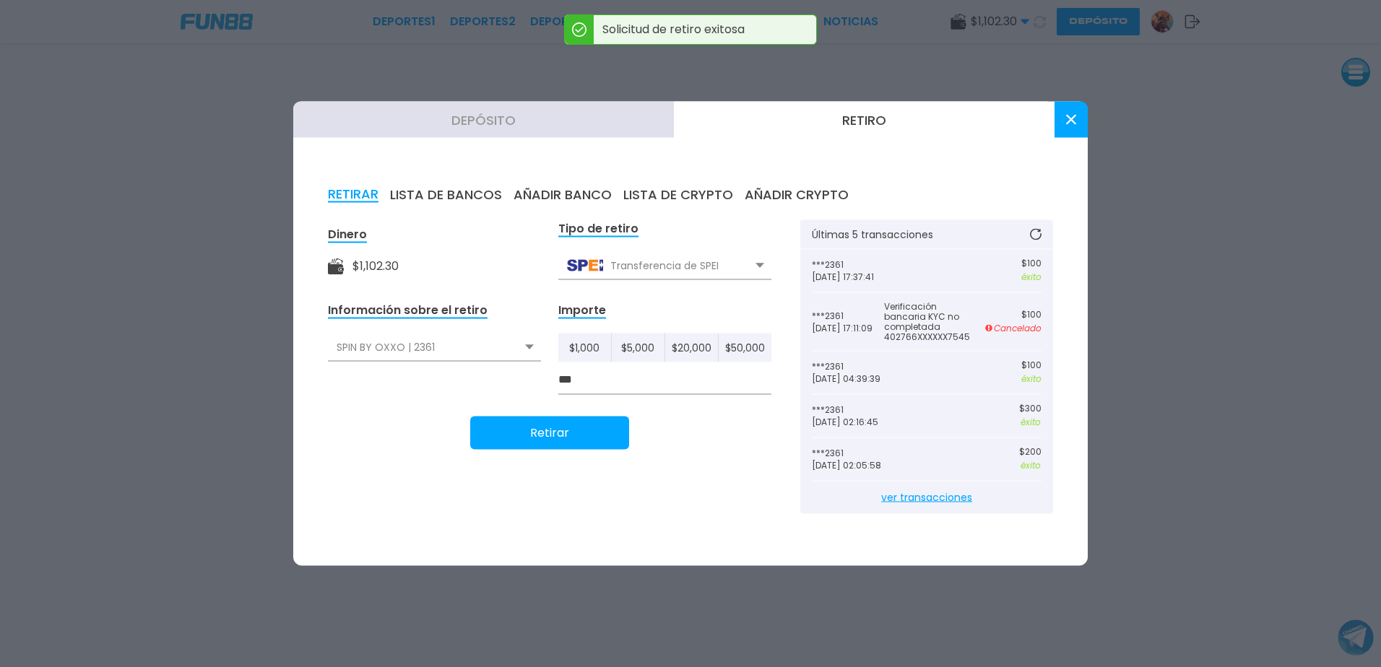
click at [1064, 121] on button at bounding box center [1070, 120] width 33 height 36
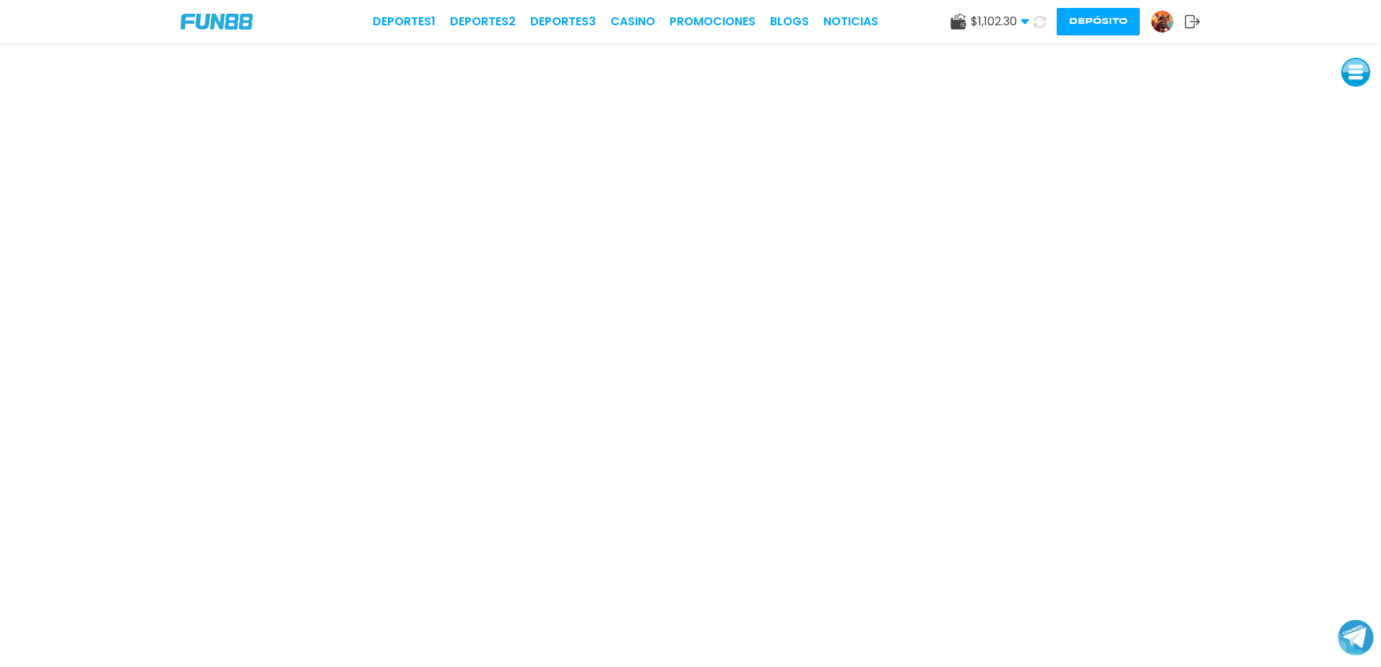
click at [1039, 23] on icon at bounding box center [1040, 22] width 12 height 12
click at [637, 17] on link "CASINO" at bounding box center [635, 21] width 45 height 17
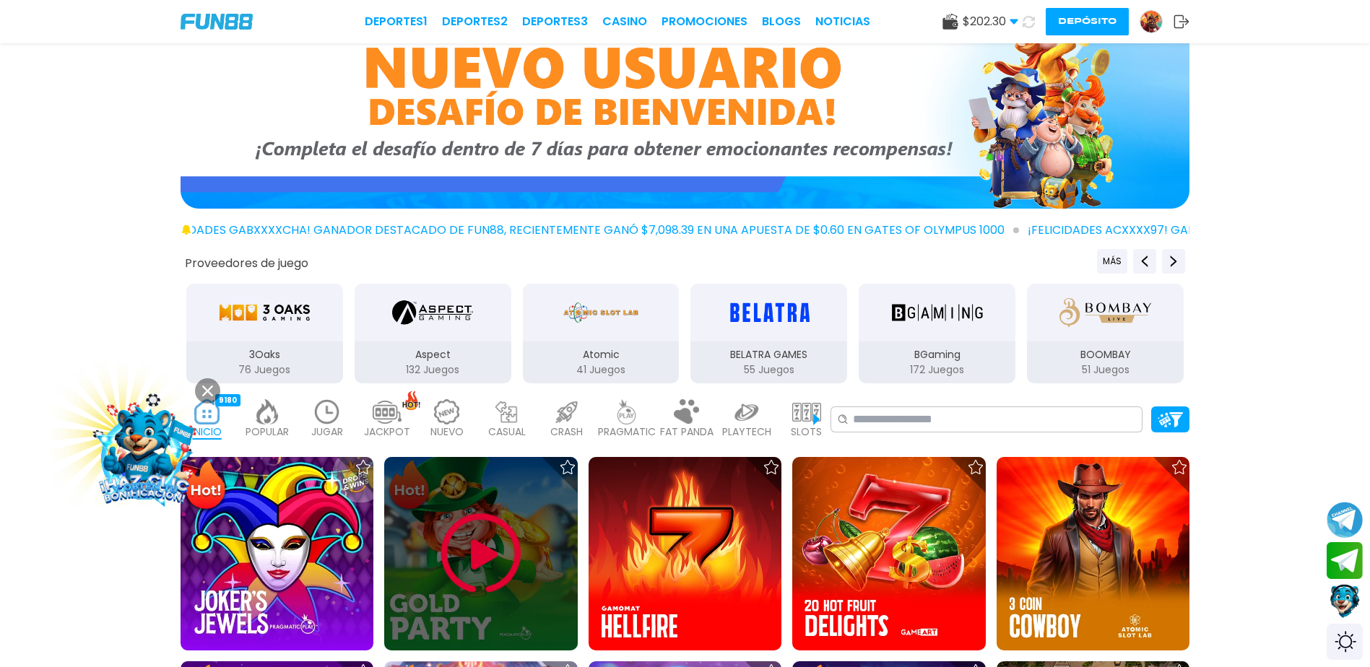
scroll to position [144, 0]
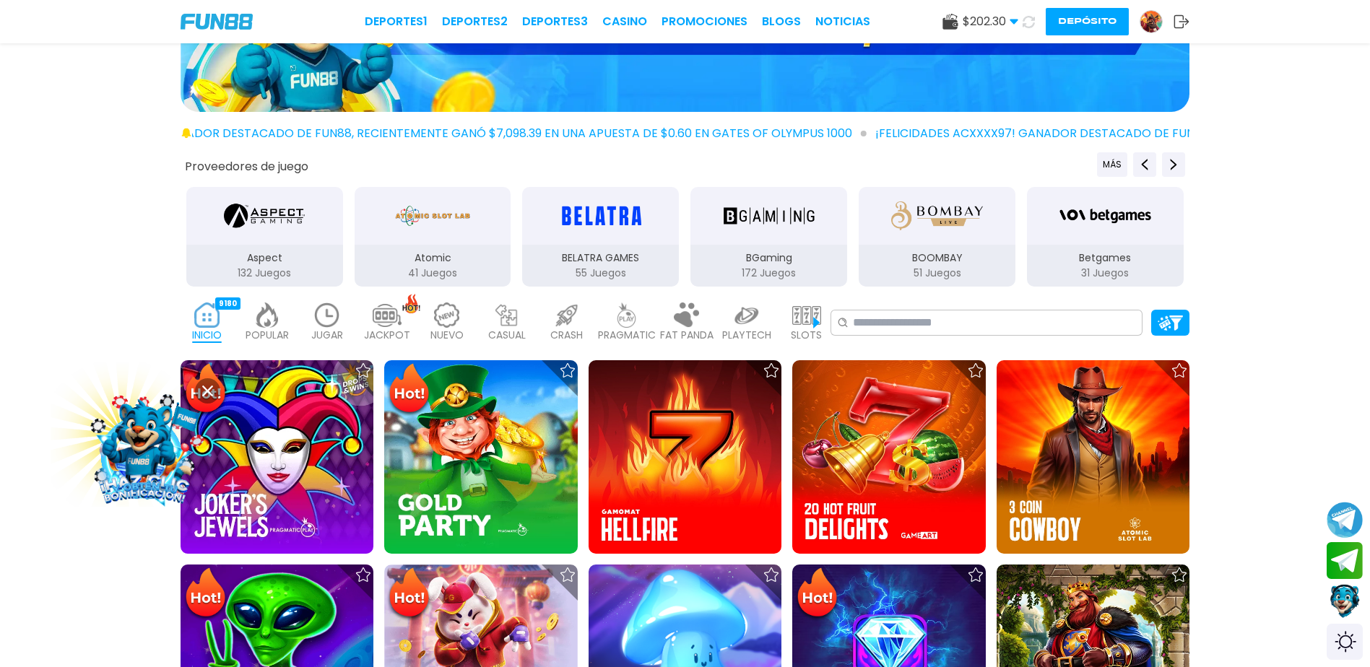
click at [332, 314] on img at bounding box center [327, 315] width 29 height 25
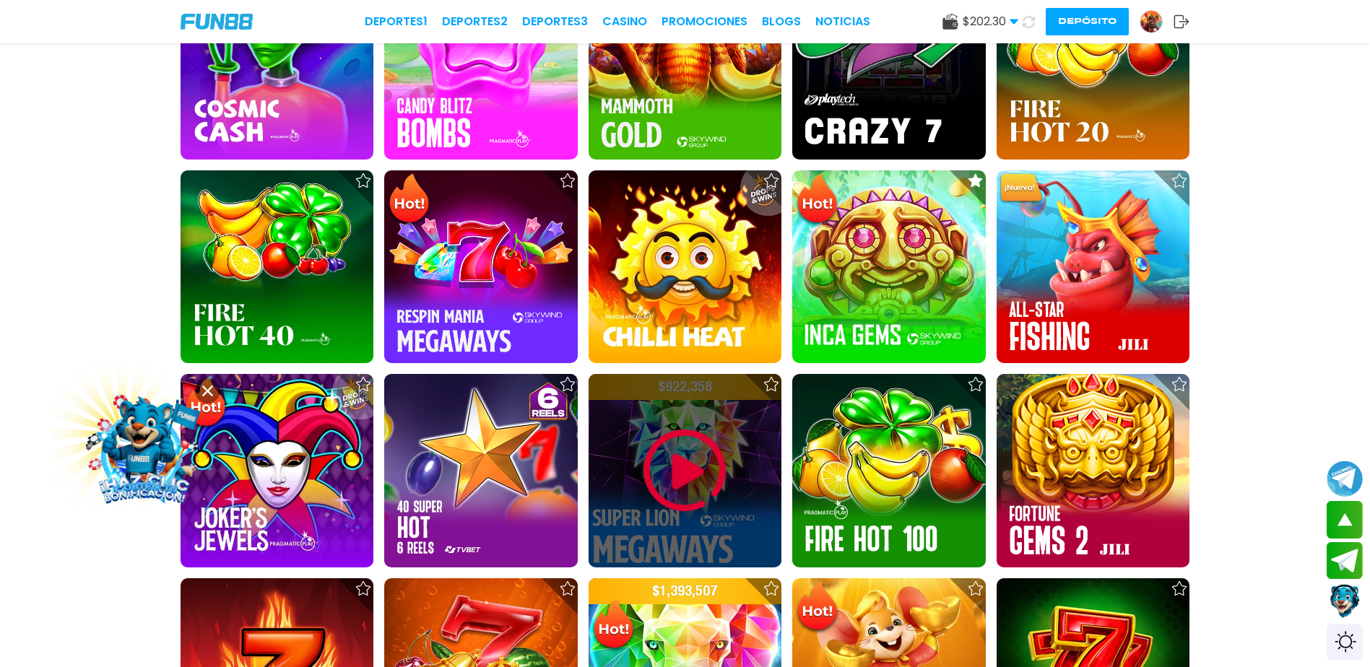
scroll to position [578, 0]
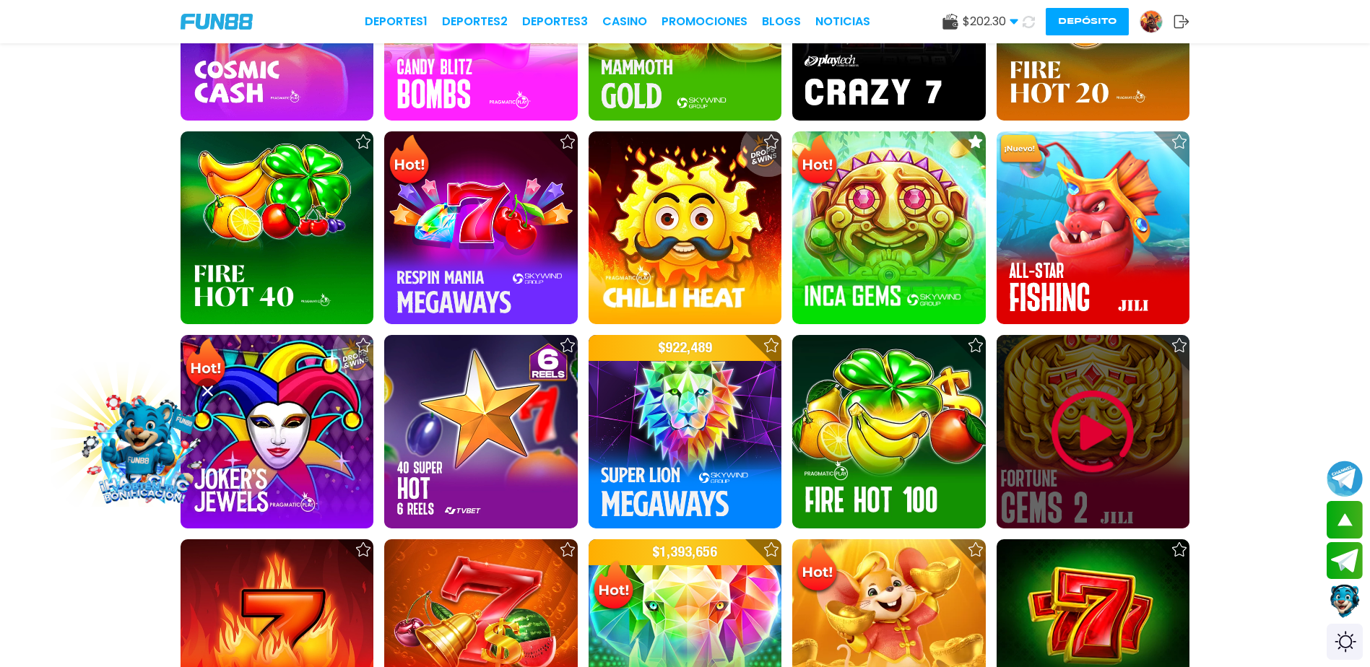
click at [1084, 437] on img at bounding box center [1092, 432] width 87 height 87
